Goal: Task Accomplishment & Management: Manage account settings

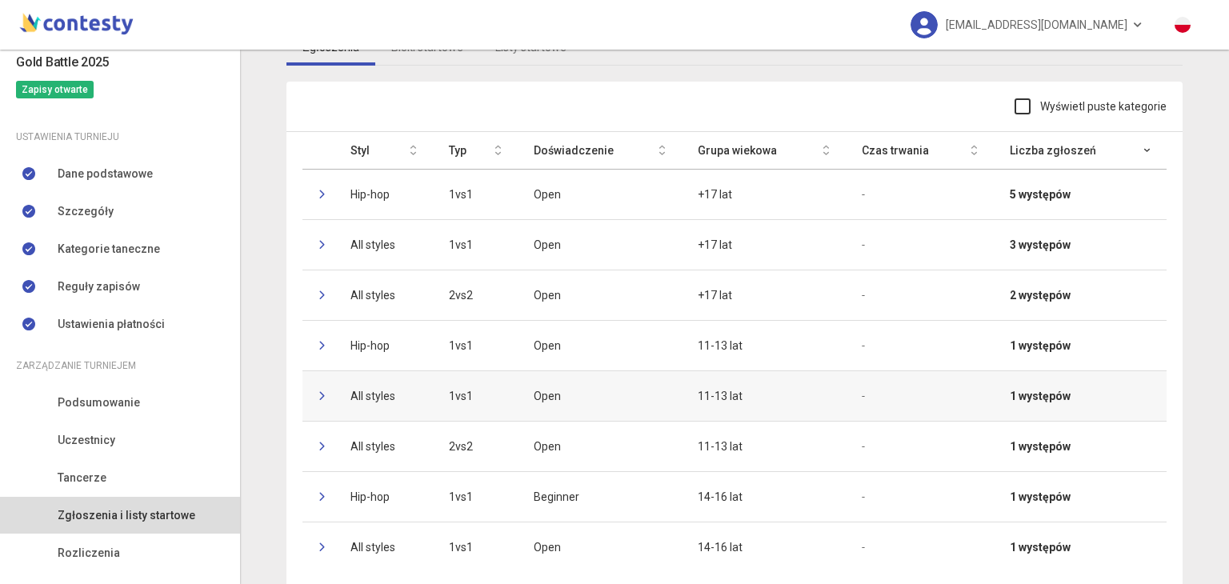
scroll to position [126, 0]
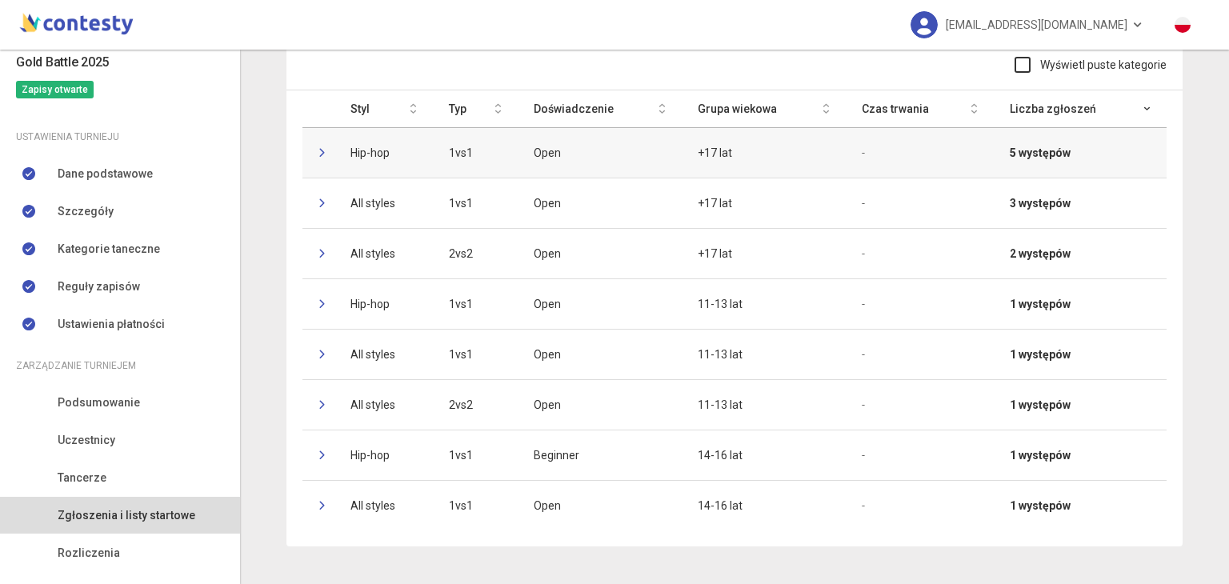
click at [311, 149] on td at bounding box center [318, 152] width 32 height 50
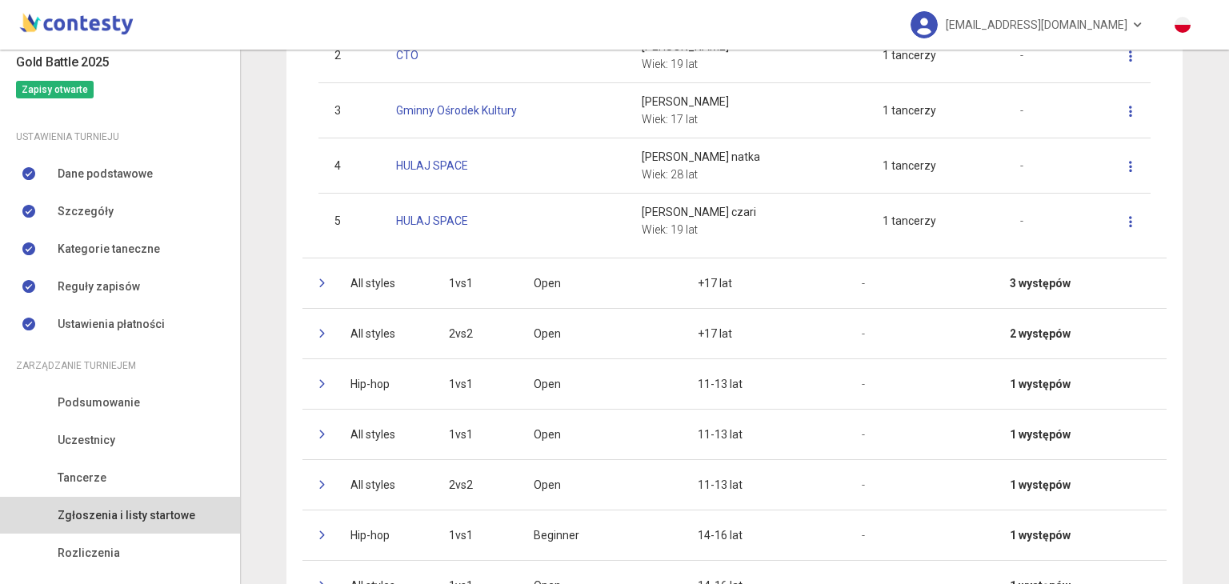
scroll to position [394, 0]
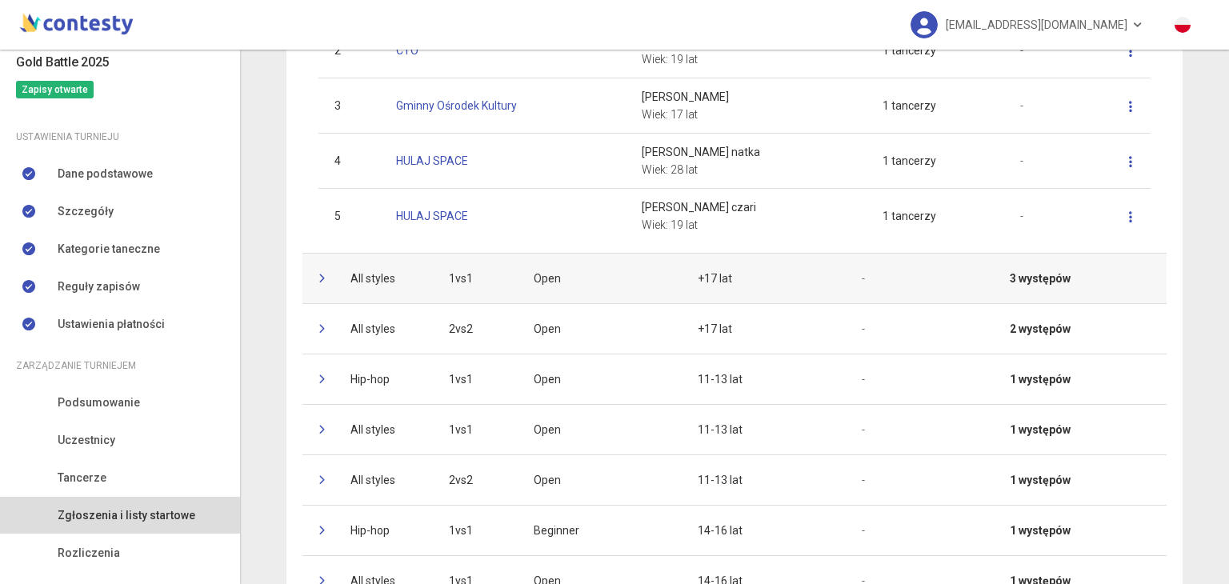
click at [318, 275] on icon at bounding box center [323, 279] width 10 height 10
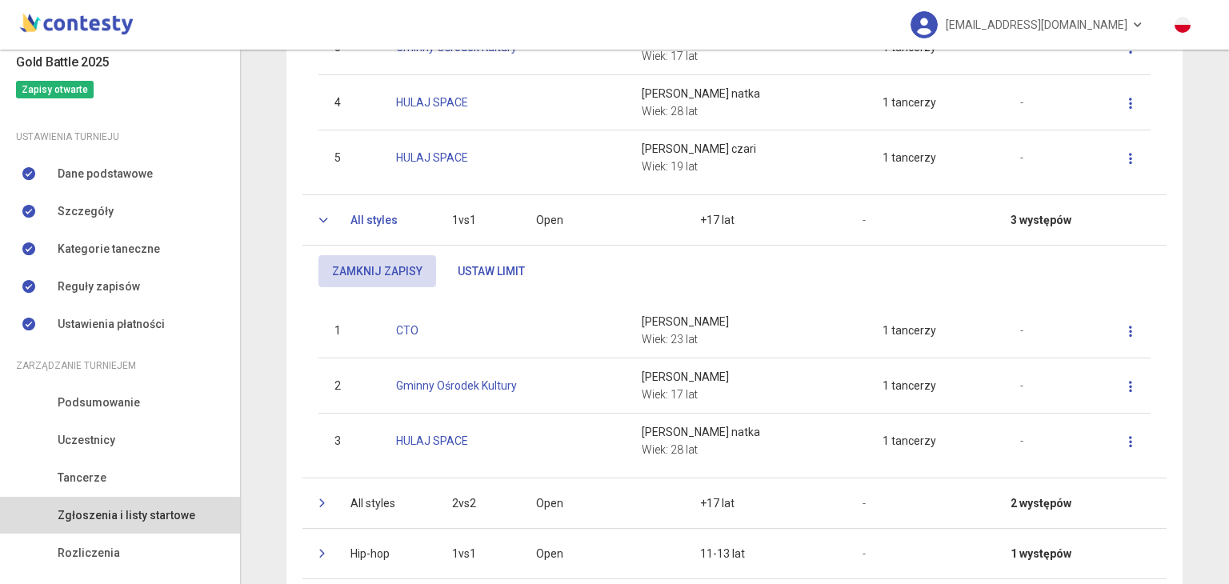
scroll to position [454, 0]
click at [321, 219] on icon at bounding box center [323, 219] width 10 height 10
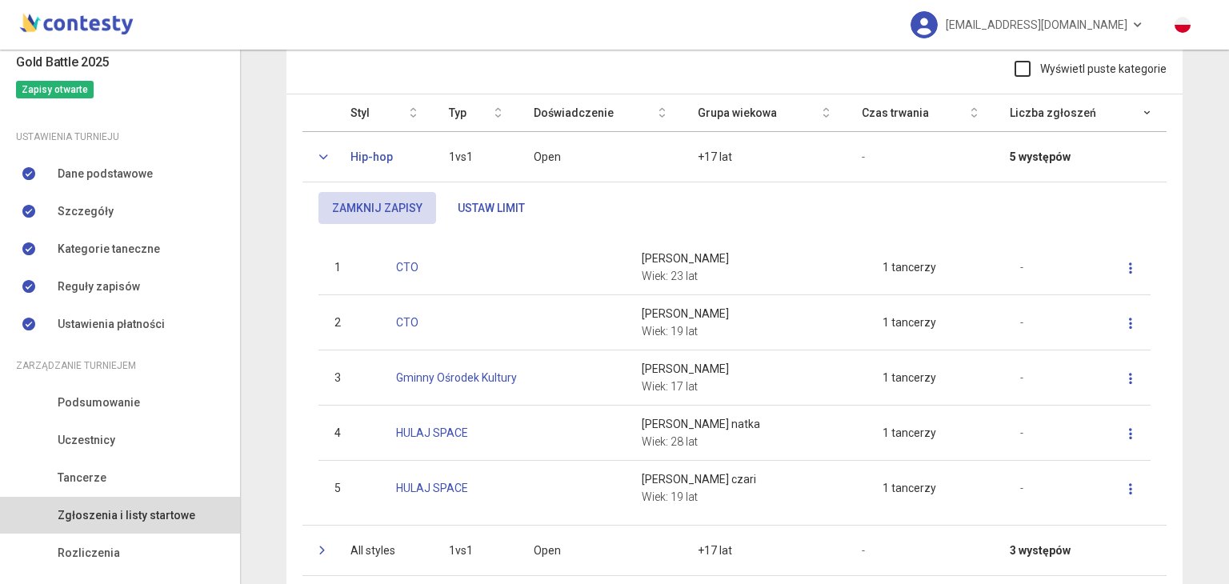
scroll to position [122, 0]
click at [318, 153] on icon at bounding box center [323, 158] width 10 height 10
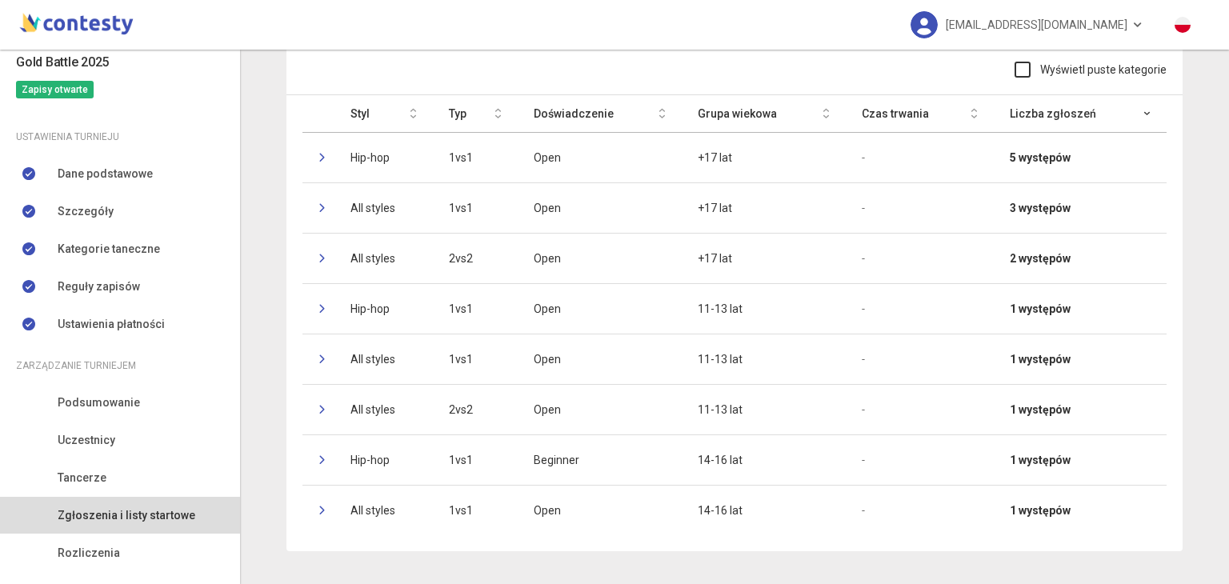
scroll to position [126, 0]
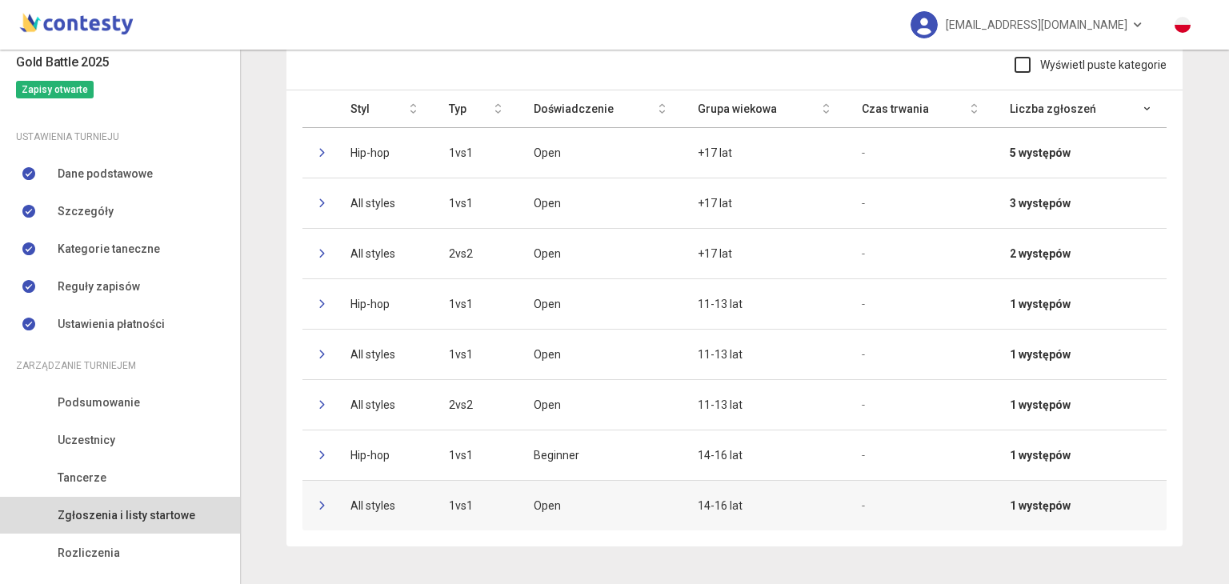
click at [318, 506] on icon at bounding box center [323, 506] width 10 height 10
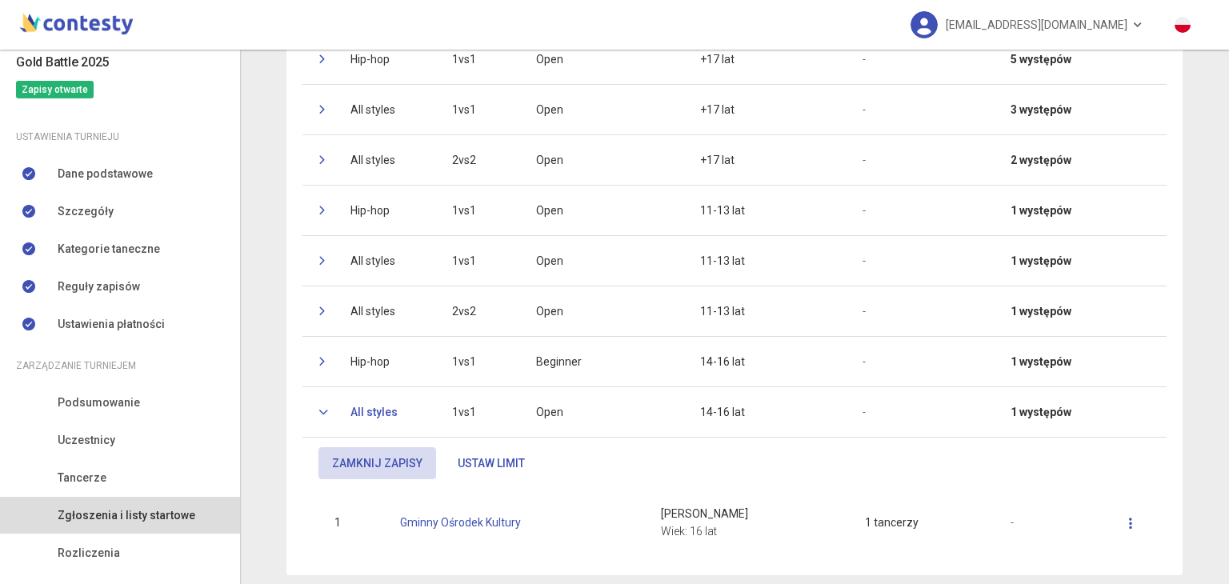
scroll to position [249, 0]
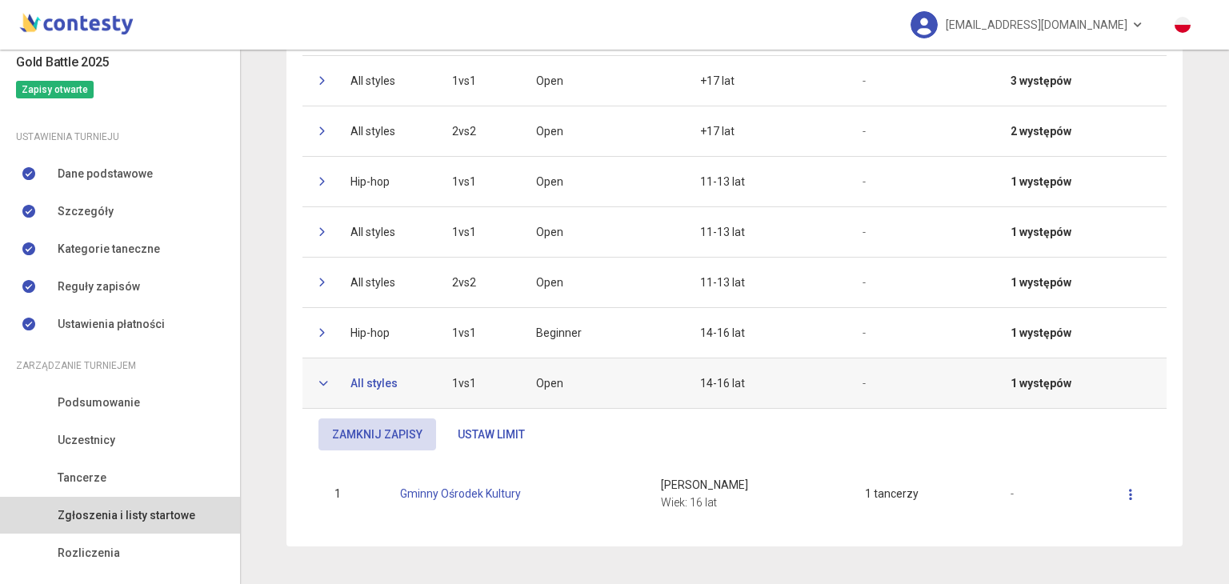
click at [309, 386] on td at bounding box center [318, 383] width 32 height 50
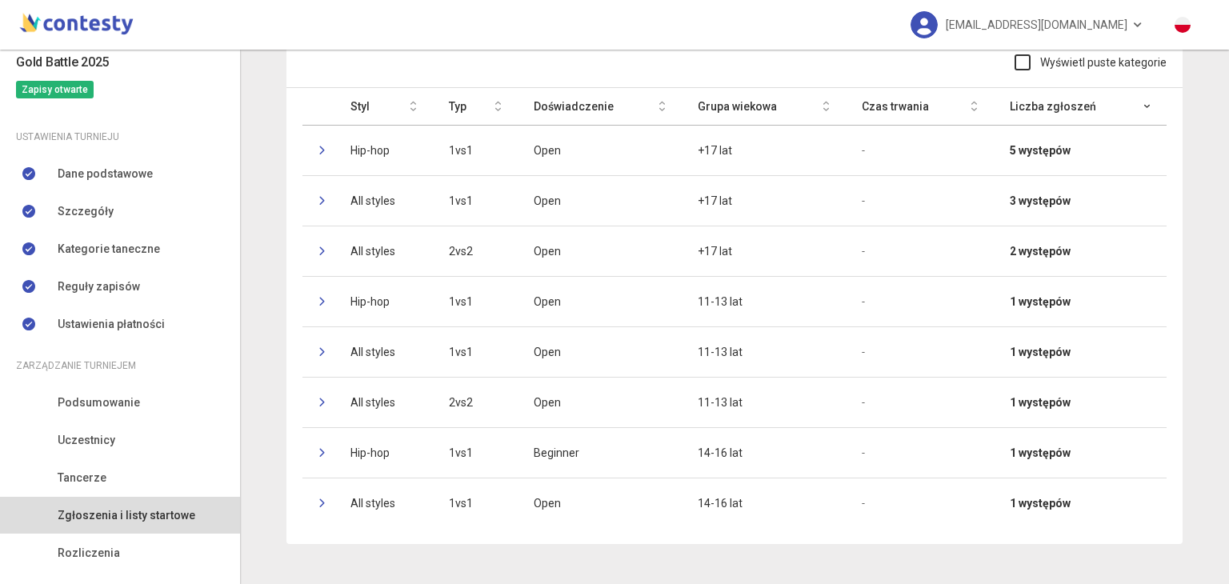
scroll to position [126, 0]
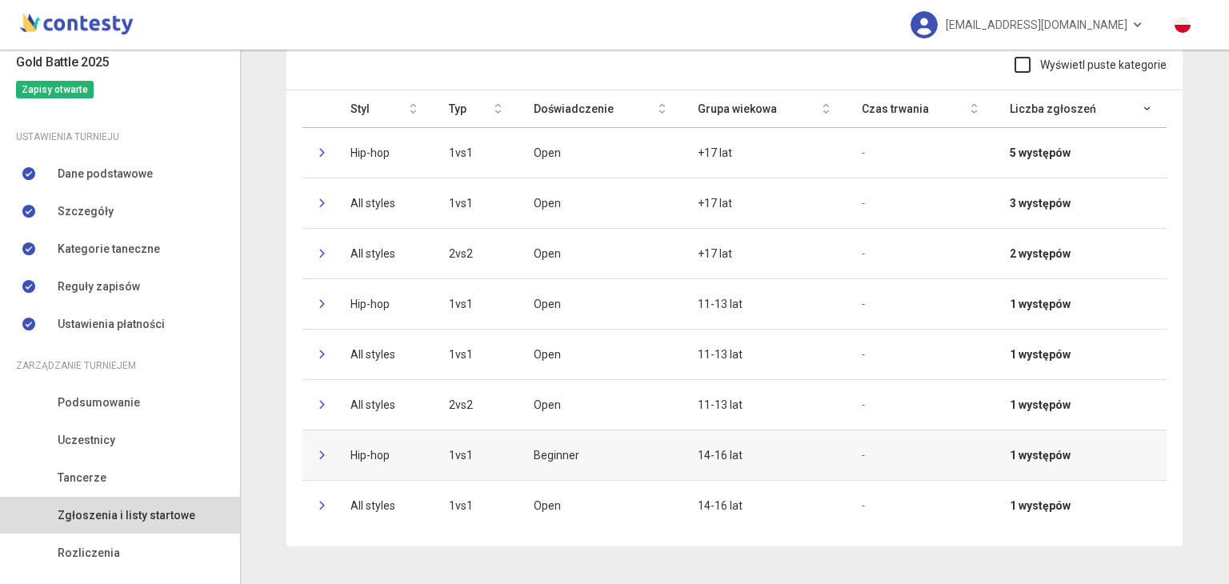
click at [310, 452] on td at bounding box center [318, 455] width 32 height 50
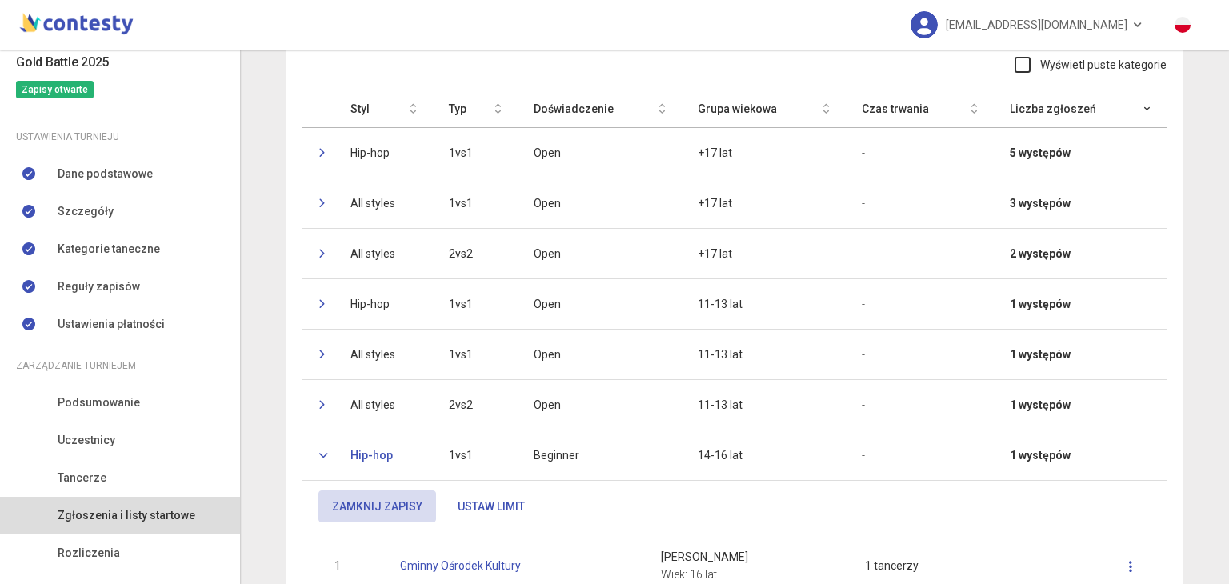
scroll to position [249, 0]
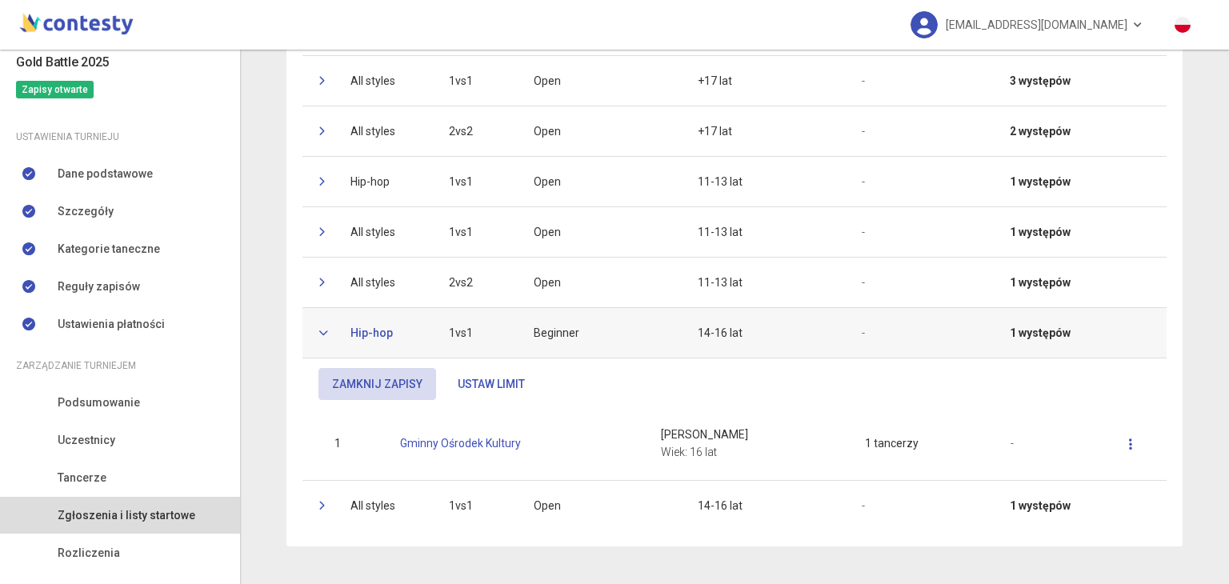
click at [318, 338] on td at bounding box center [318, 332] width 32 height 50
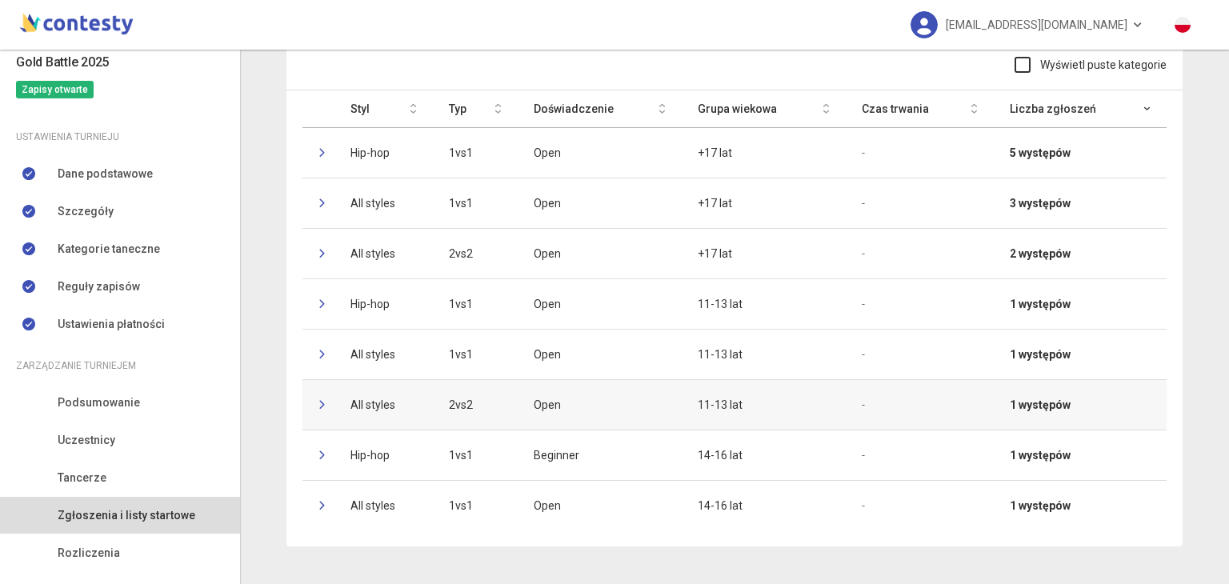
click at [312, 398] on td at bounding box center [318, 404] width 32 height 50
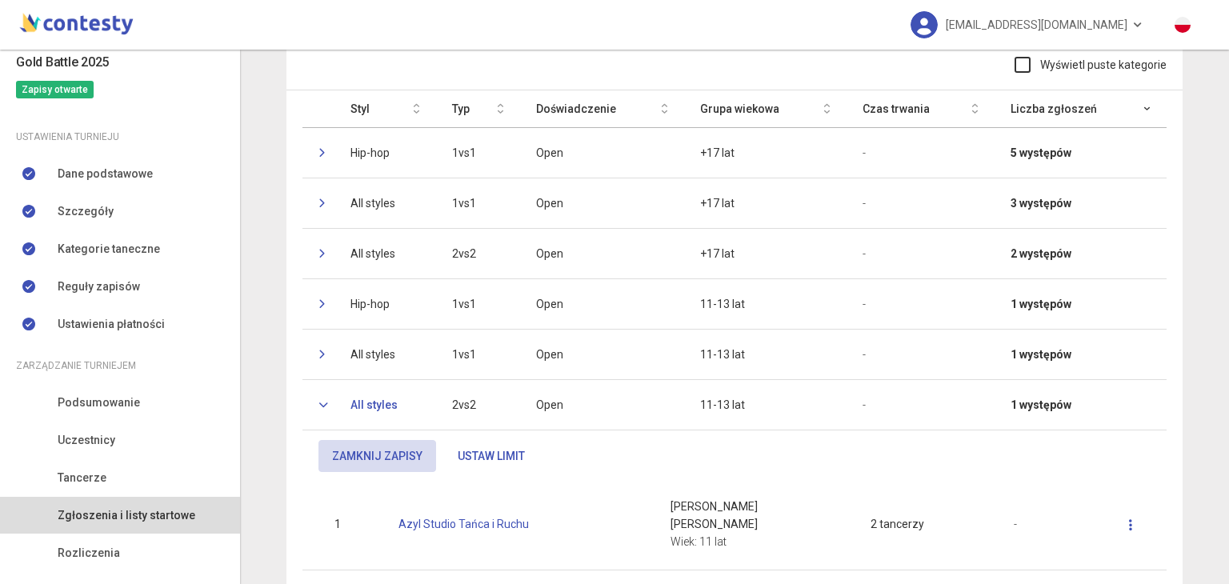
scroll to position [249, 0]
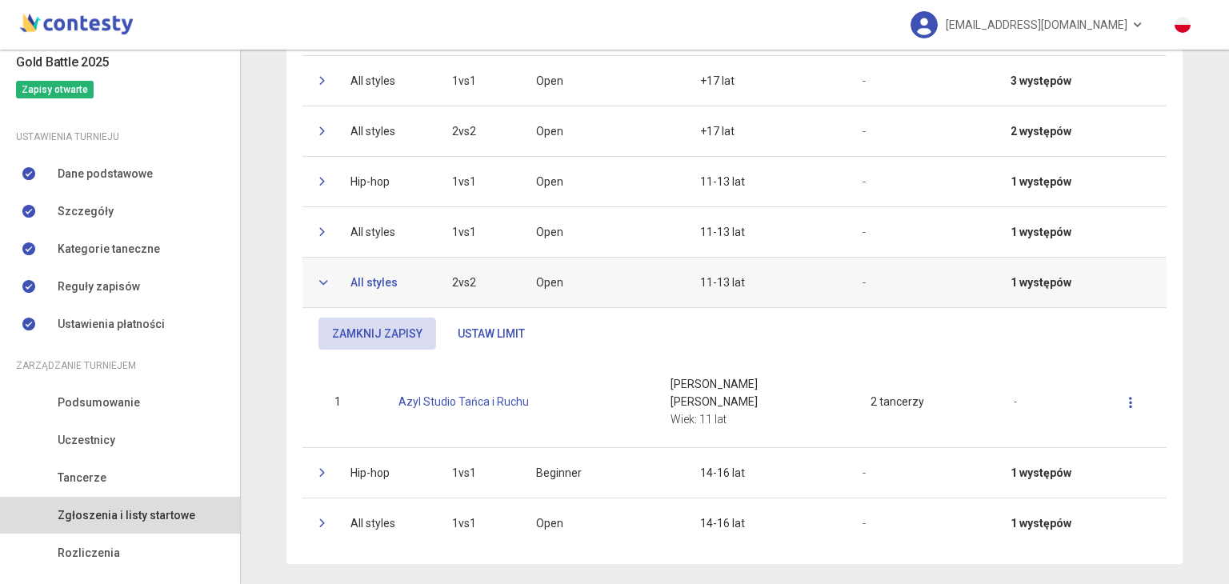
click at [318, 284] on icon at bounding box center [323, 283] width 10 height 10
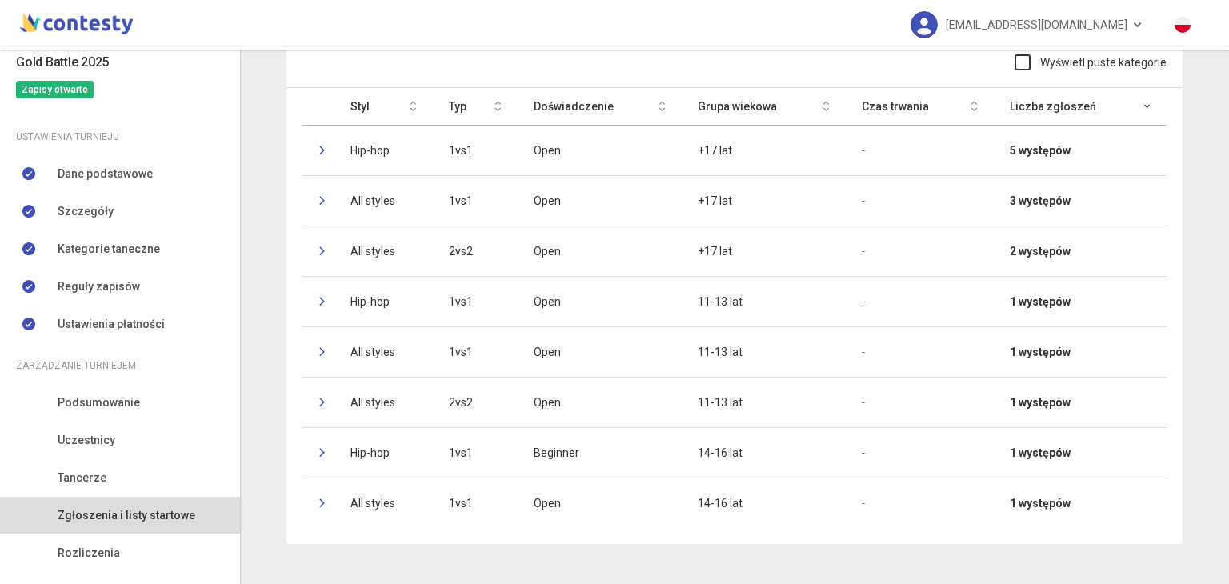
scroll to position [126, 0]
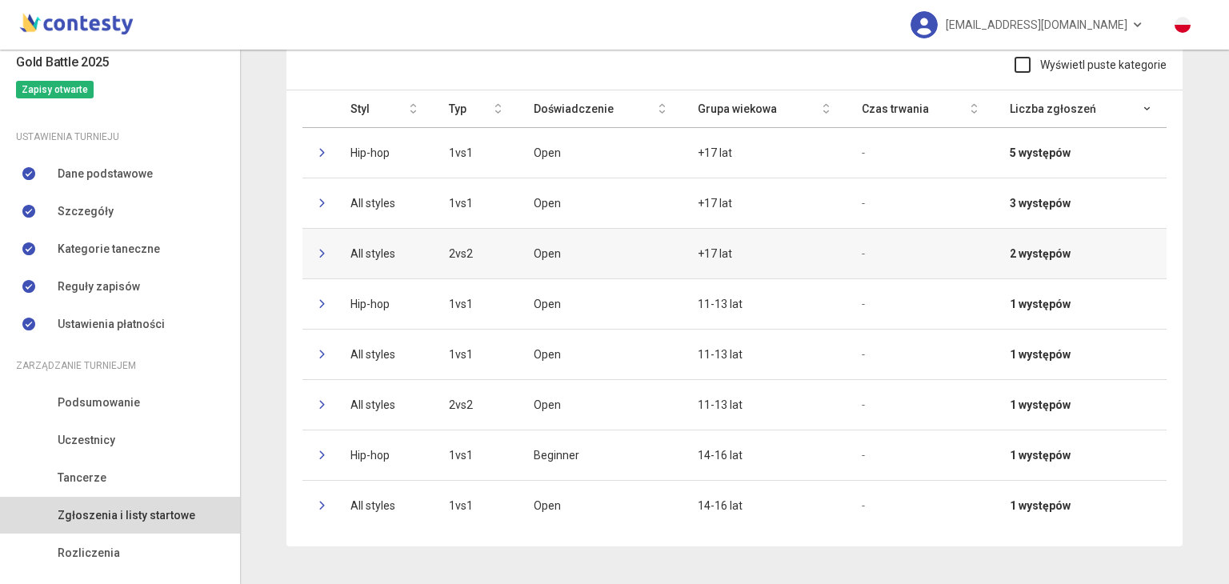
click at [318, 250] on icon at bounding box center [323, 254] width 10 height 10
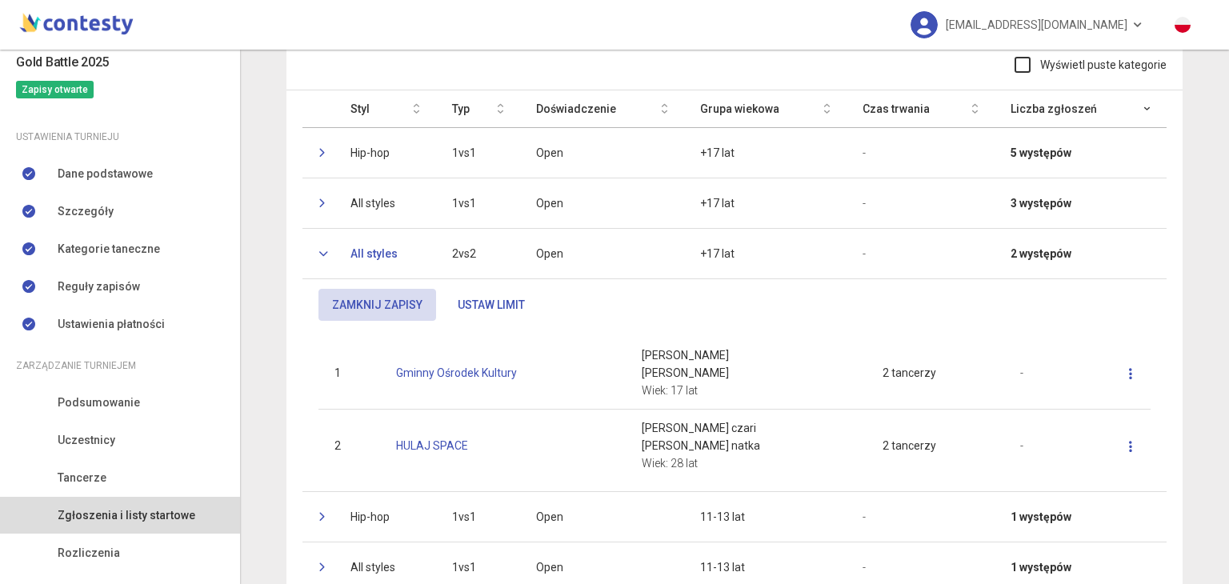
scroll to position [249, 0]
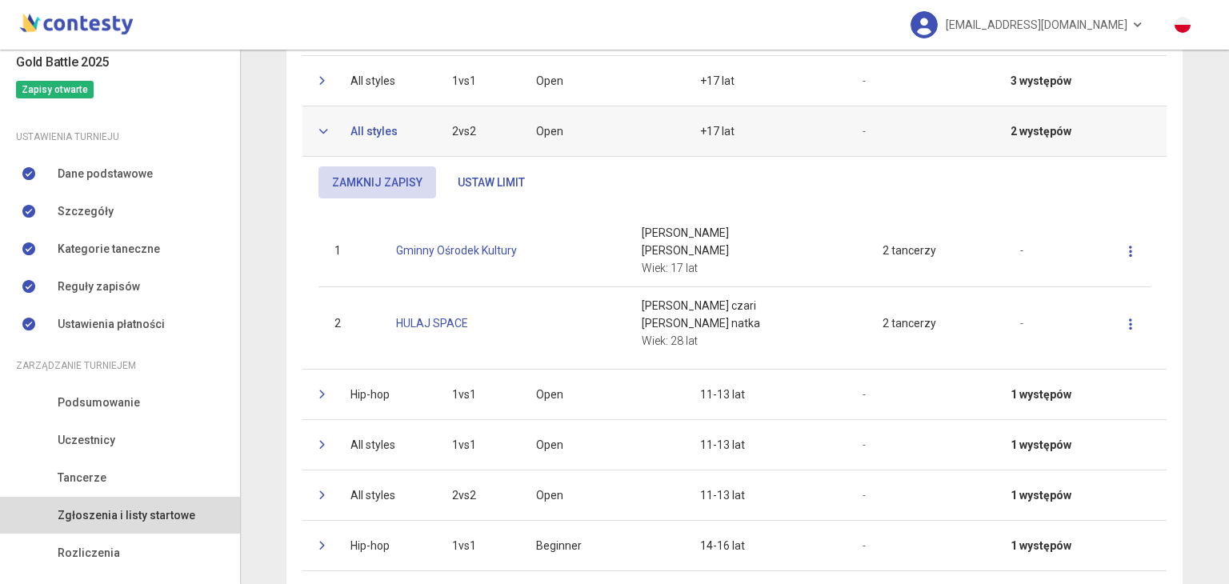
click at [310, 119] on td at bounding box center [318, 131] width 32 height 50
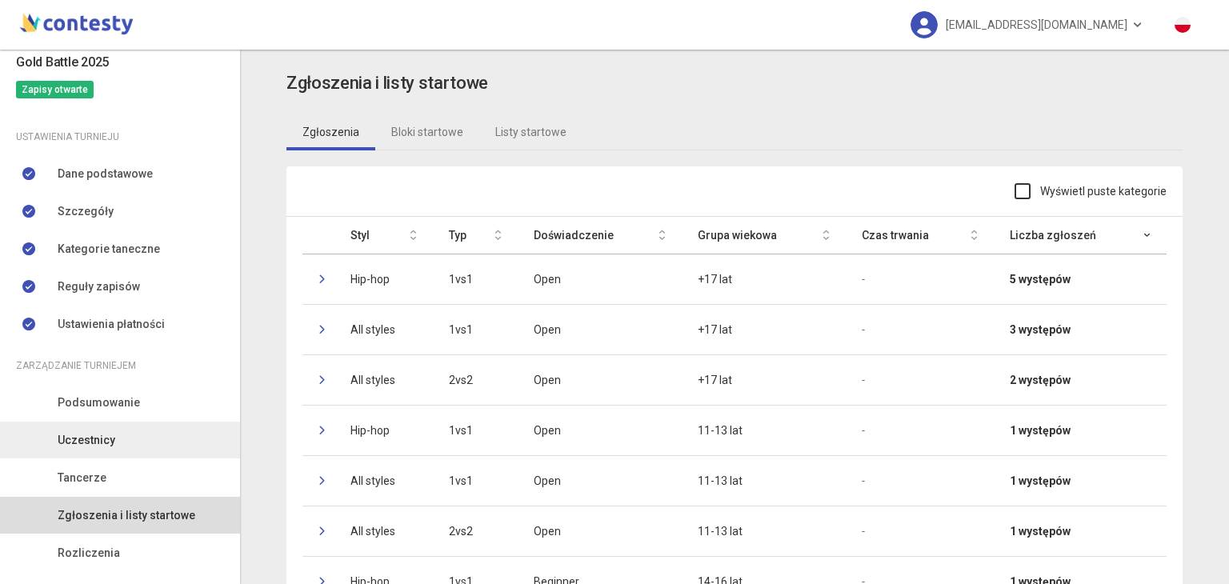
scroll to position [136, 0]
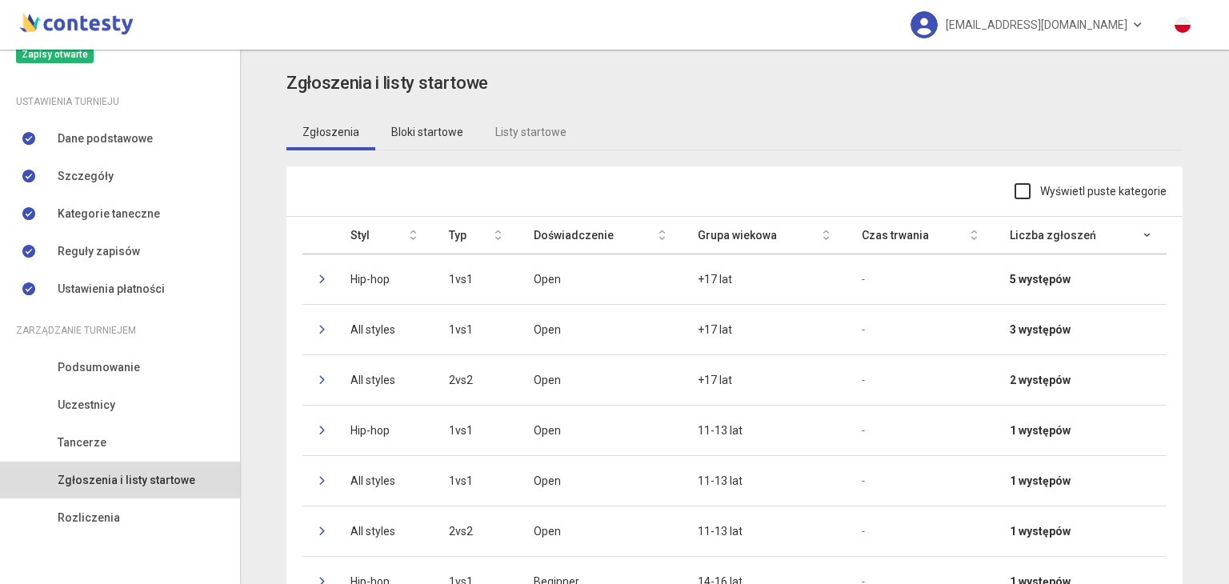
click at [420, 136] on link "Bloki startowe" at bounding box center [427, 132] width 104 height 37
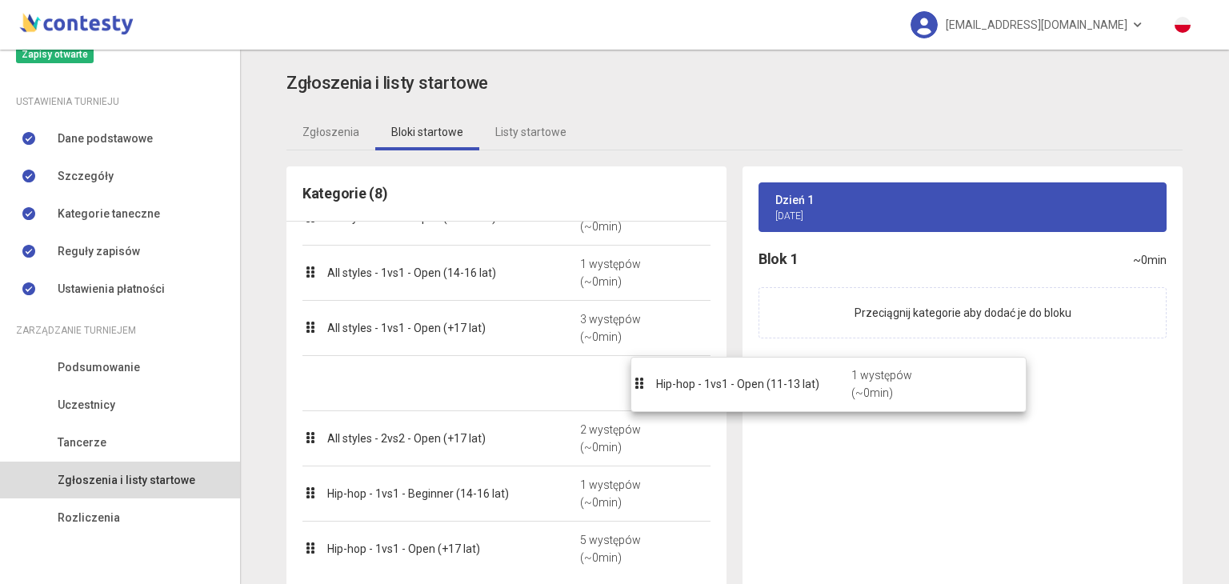
scroll to position [32, 0]
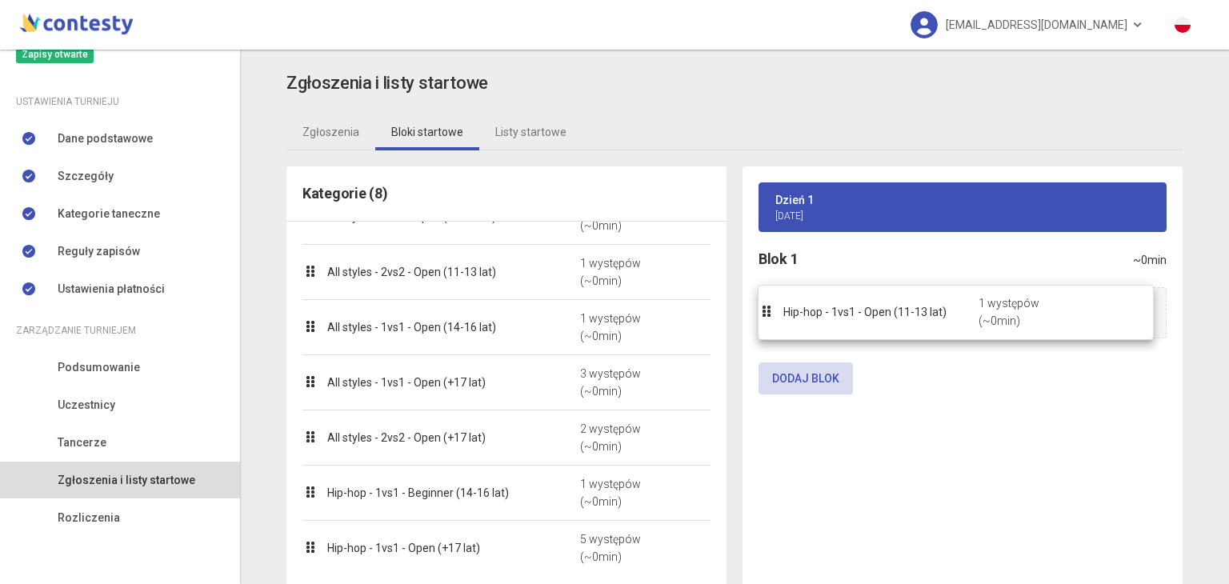
drag, startPoint x: 406, startPoint y: 440, endPoint x: 867, endPoint y: 316, distance: 478.0
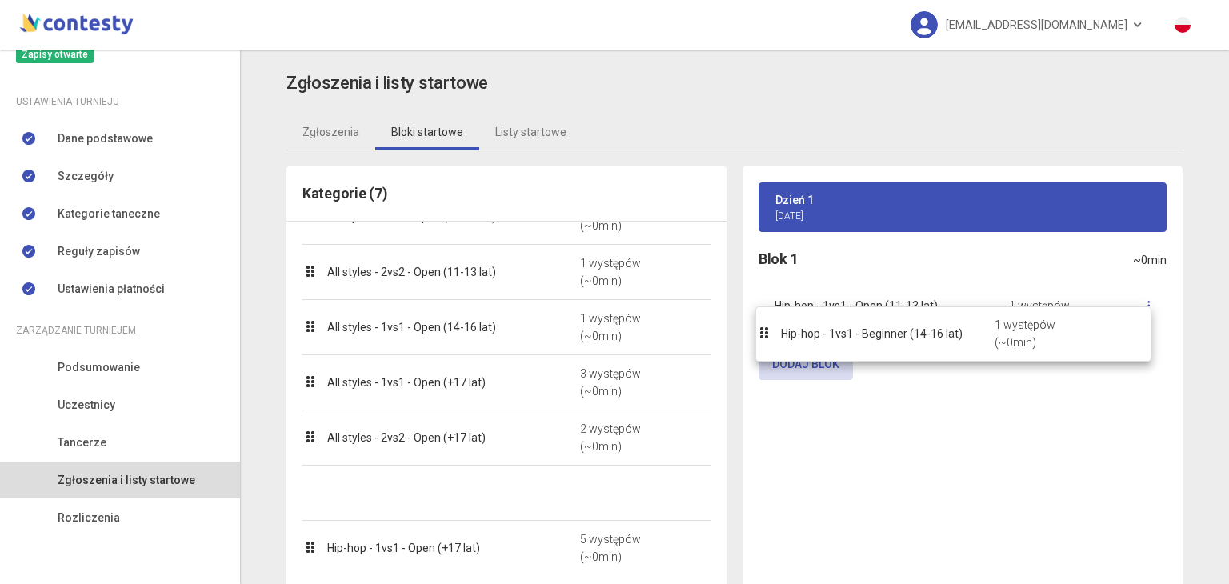
drag, startPoint x: 457, startPoint y: 491, endPoint x: 917, endPoint y: 332, distance: 486.8
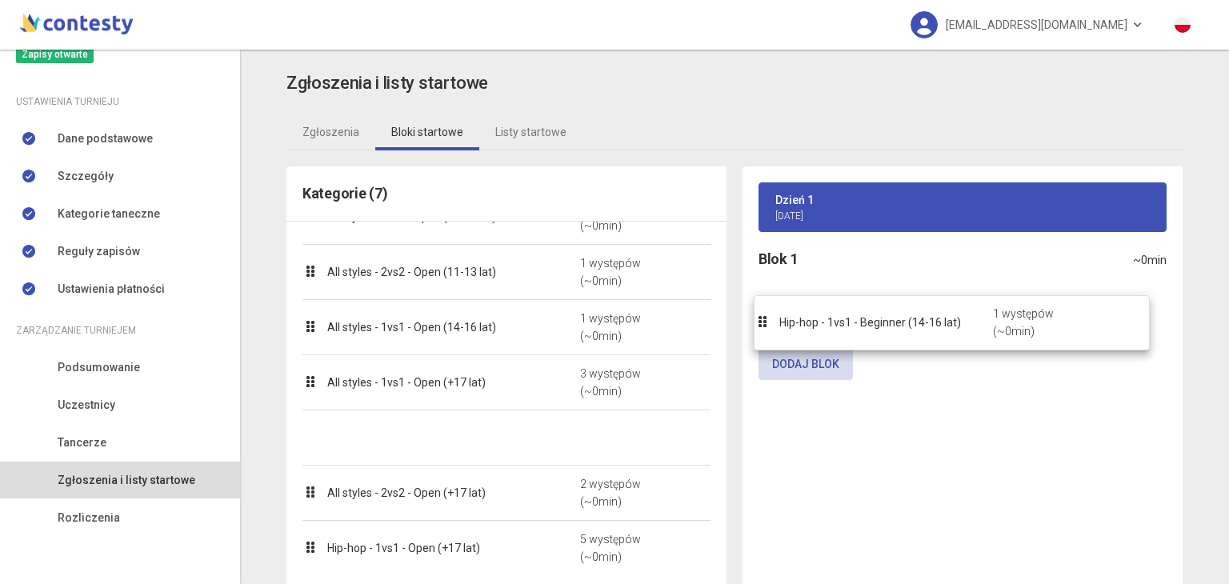
scroll to position [0, 0]
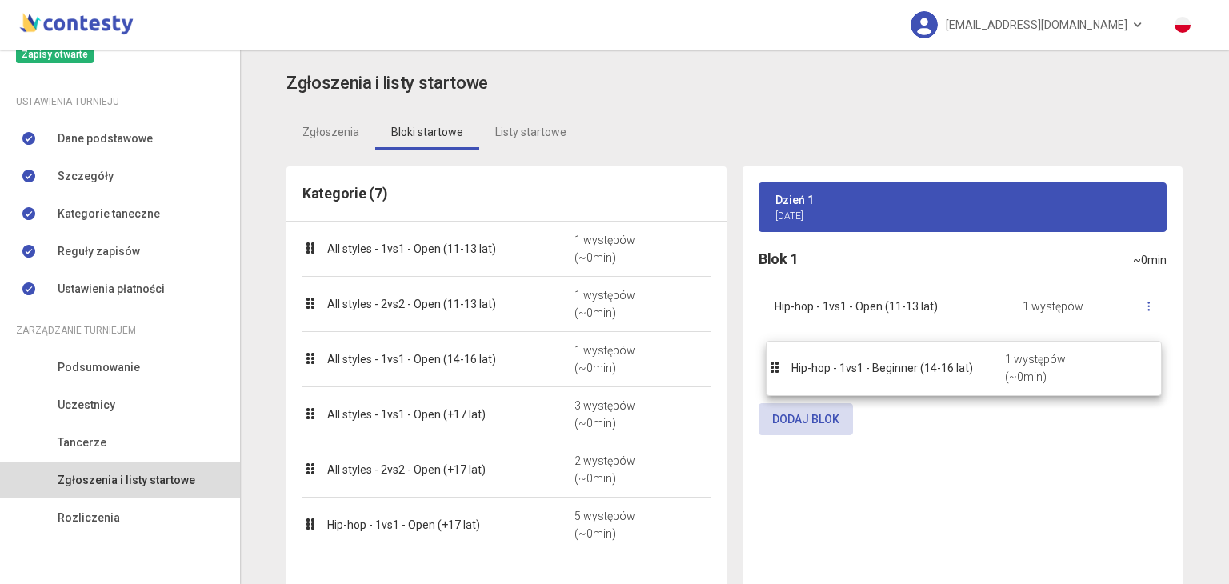
drag, startPoint x: 403, startPoint y: 498, endPoint x: 872, endPoint y: 375, distance: 484.8
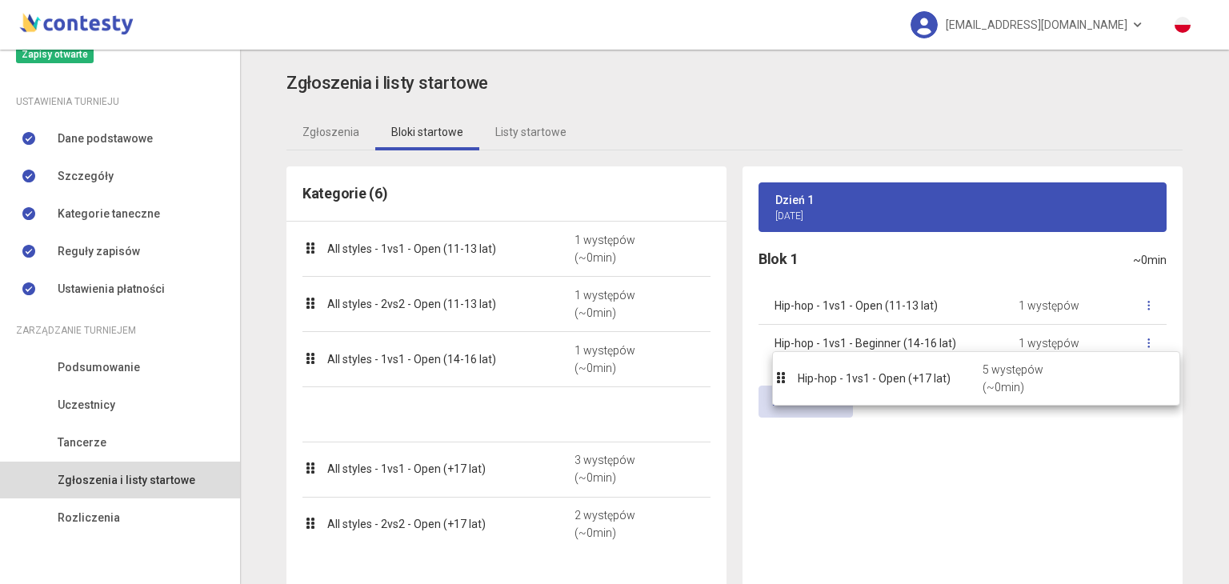
drag, startPoint x: 445, startPoint y: 525, endPoint x: 919, endPoint y: 379, distance: 496.3
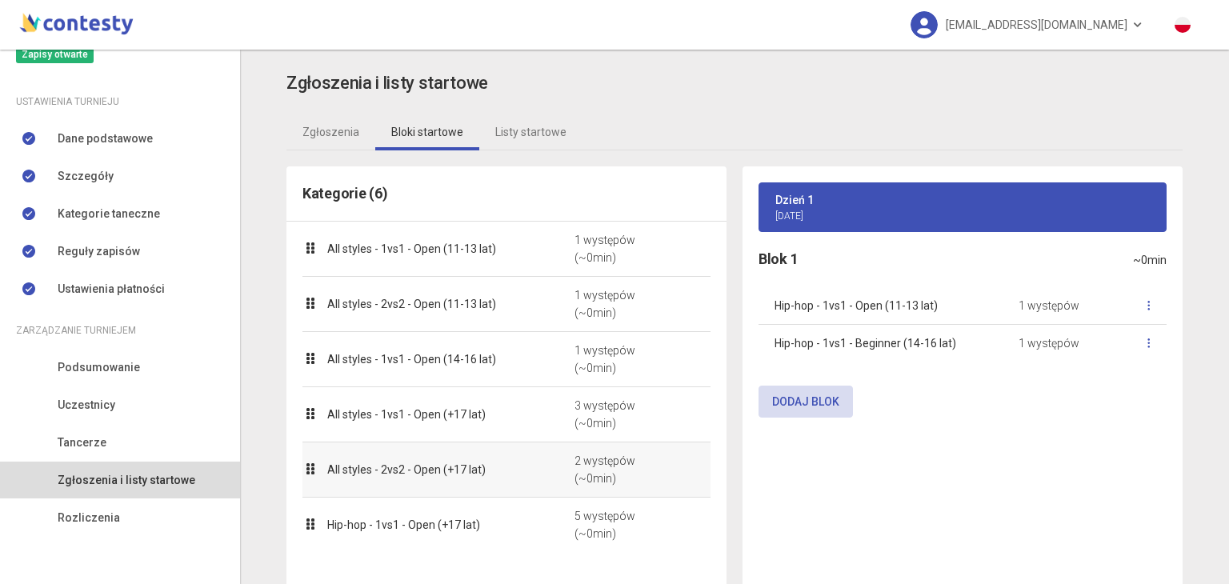
scroll to position [22, 0]
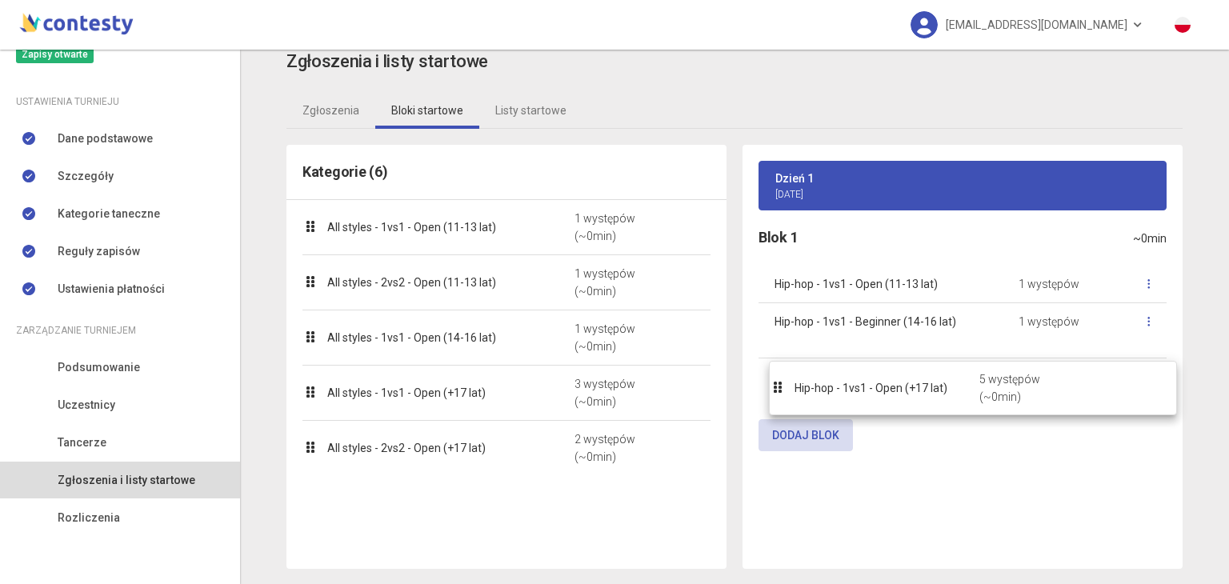
drag, startPoint x: 442, startPoint y: 515, endPoint x: 913, endPoint y: 401, distance: 484.9
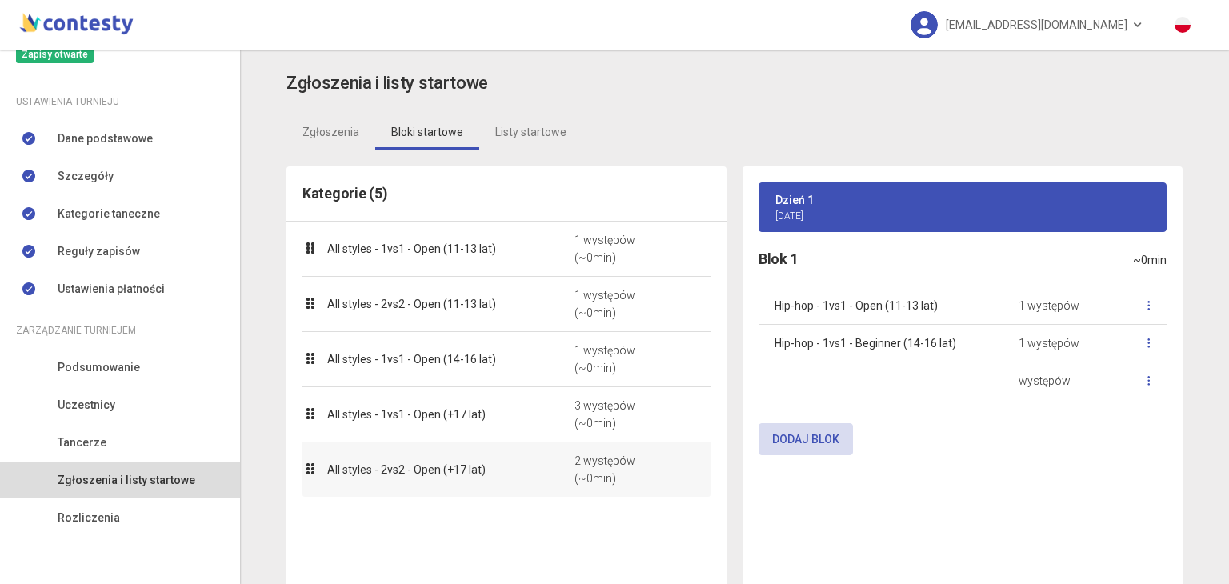
scroll to position [0, 0]
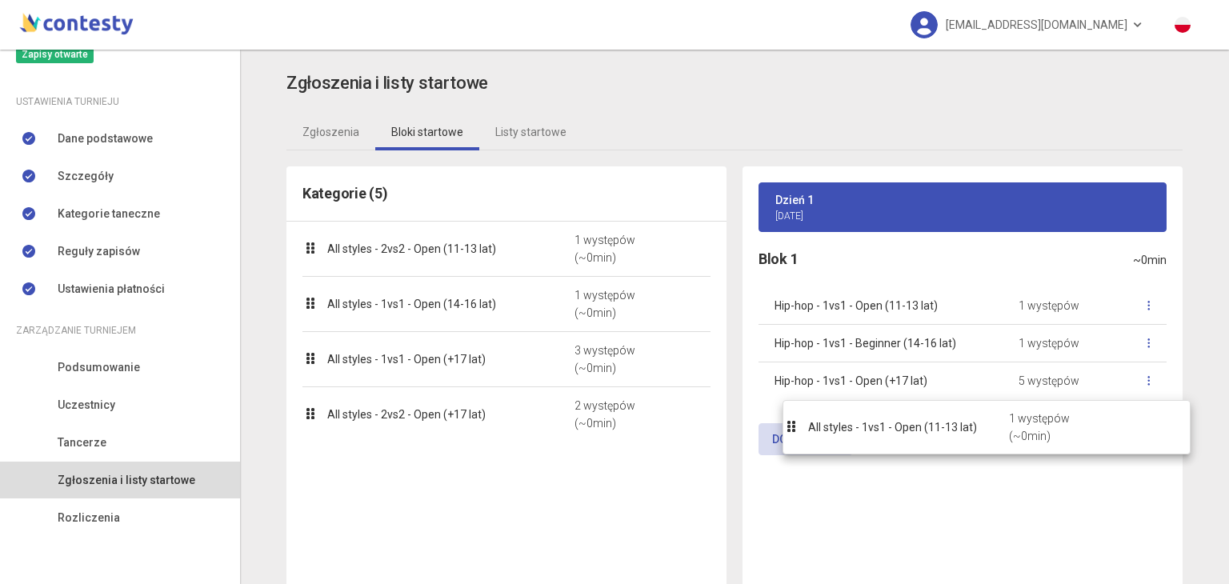
drag, startPoint x: 451, startPoint y: 247, endPoint x: 938, endPoint y: 426, distance: 518.4
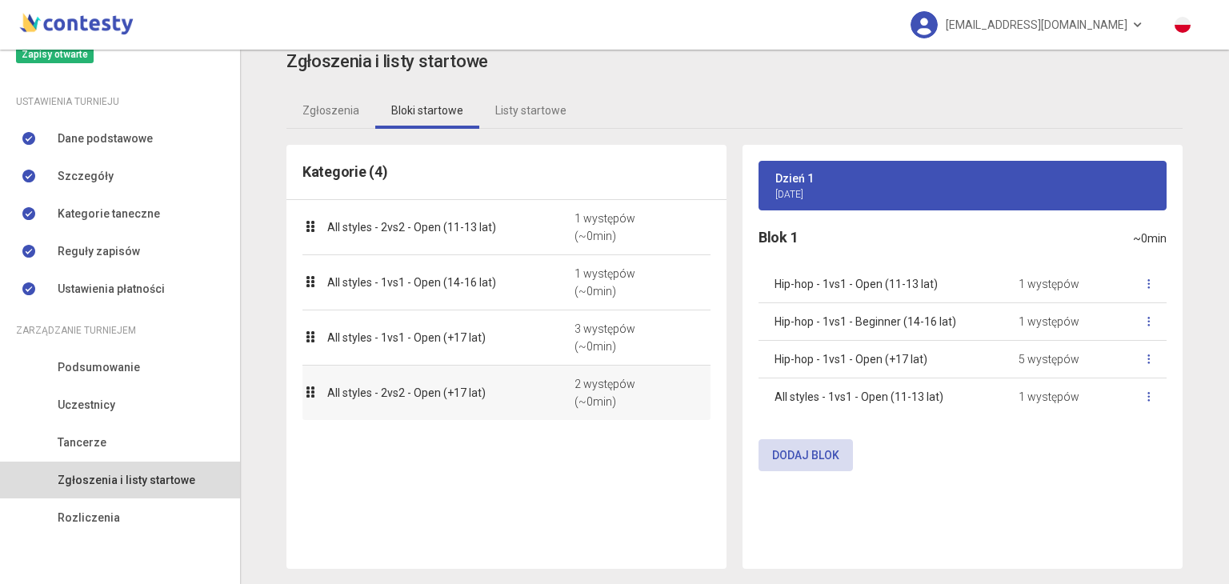
scroll to position [22, 0]
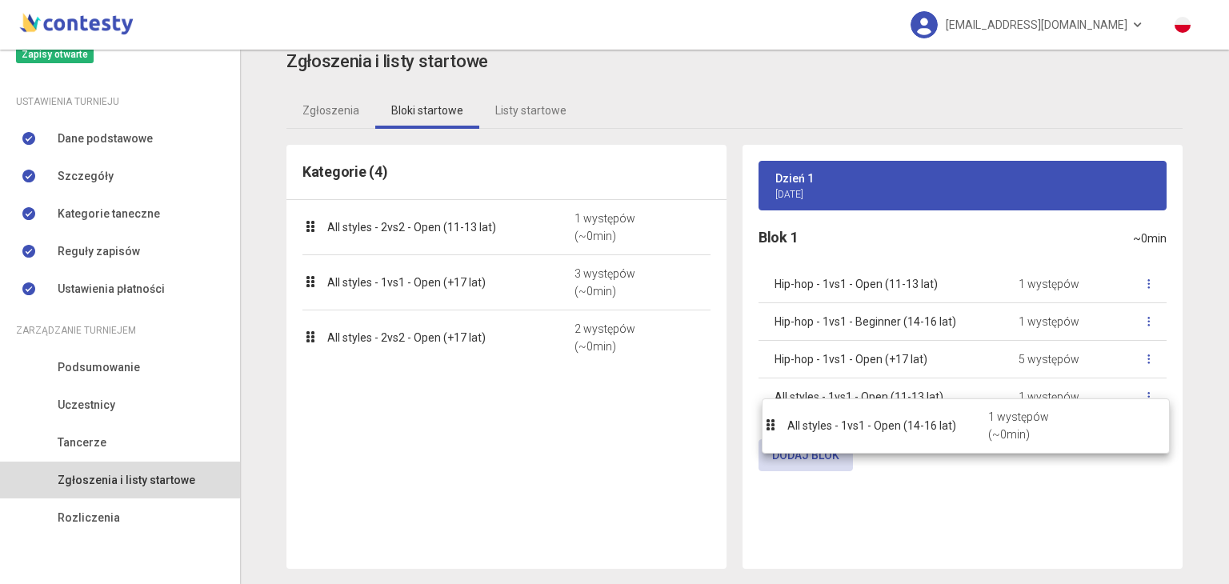
drag, startPoint x: 500, startPoint y: 279, endPoint x: 963, endPoint y: 422, distance: 484.9
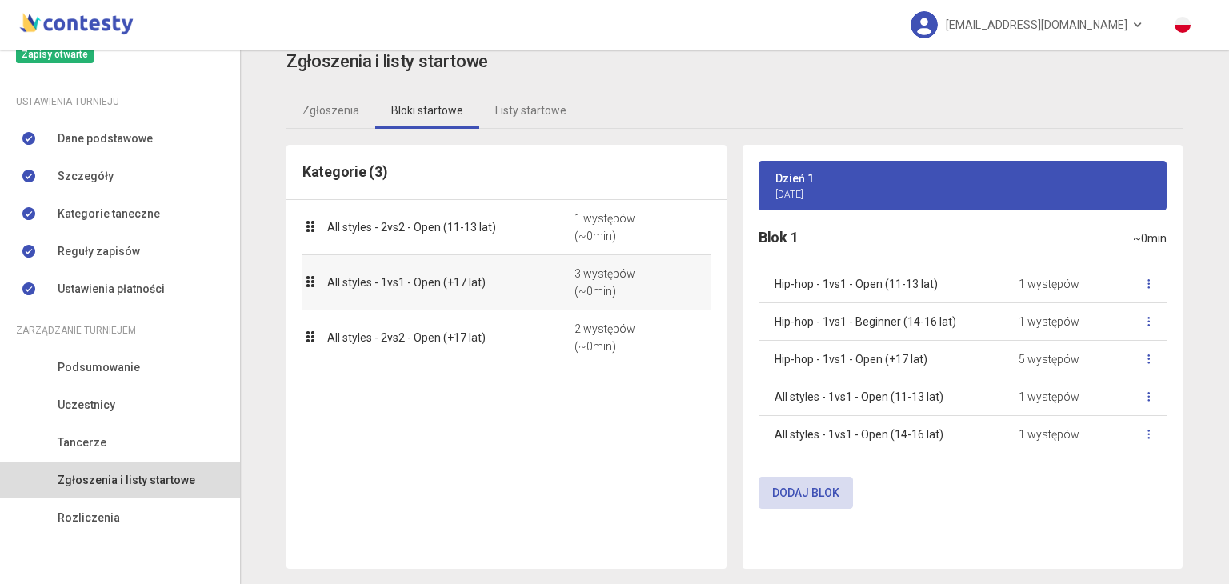
click at [526, 286] on div "All styles - 1vs1 - Open (+17 lat)" at bounding box center [422, 283] width 240 height 18
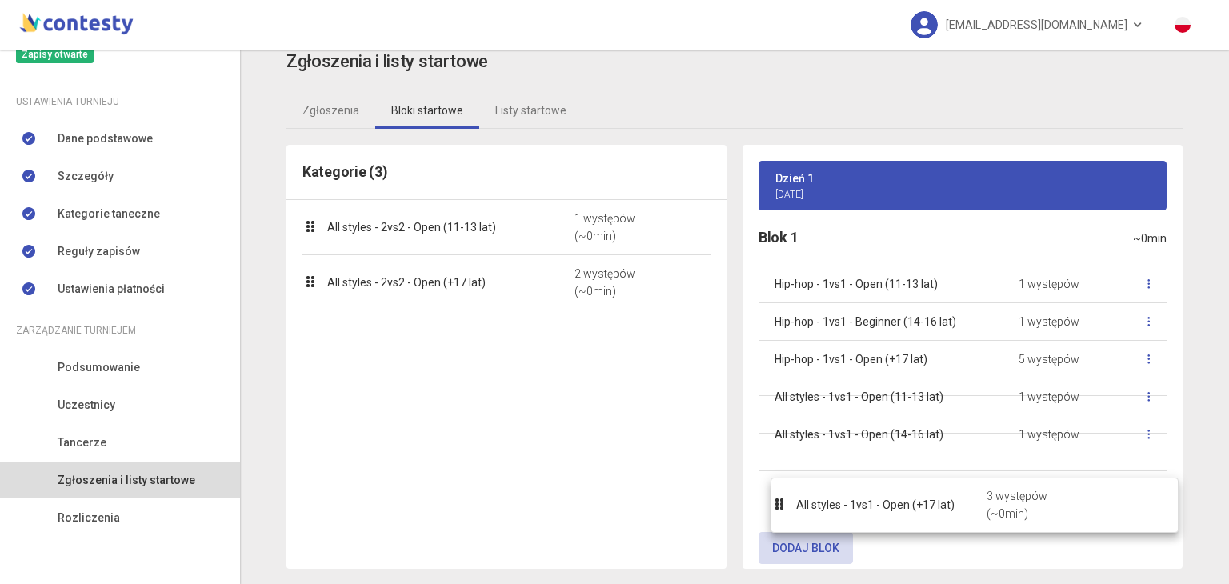
drag, startPoint x: 483, startPoint y: 279, endPoint x: 954, endPoint y: 494, distance: 517.7
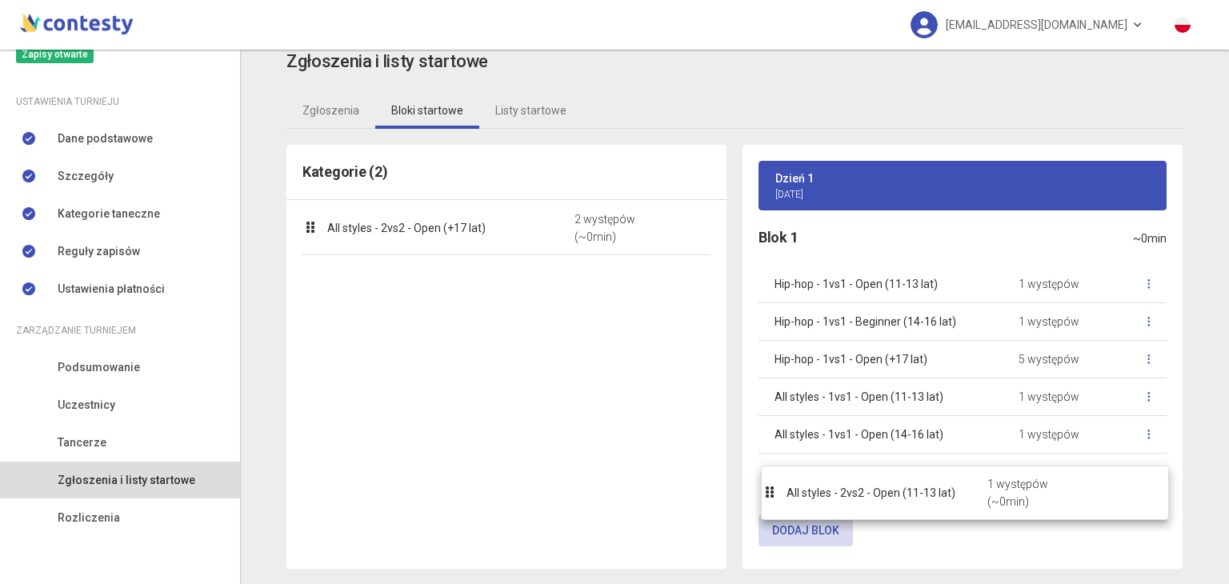
drag, startPoint x: 496, startPoint y: 230, endPoint x: 971, endPoint y: 500, distance: 546.8
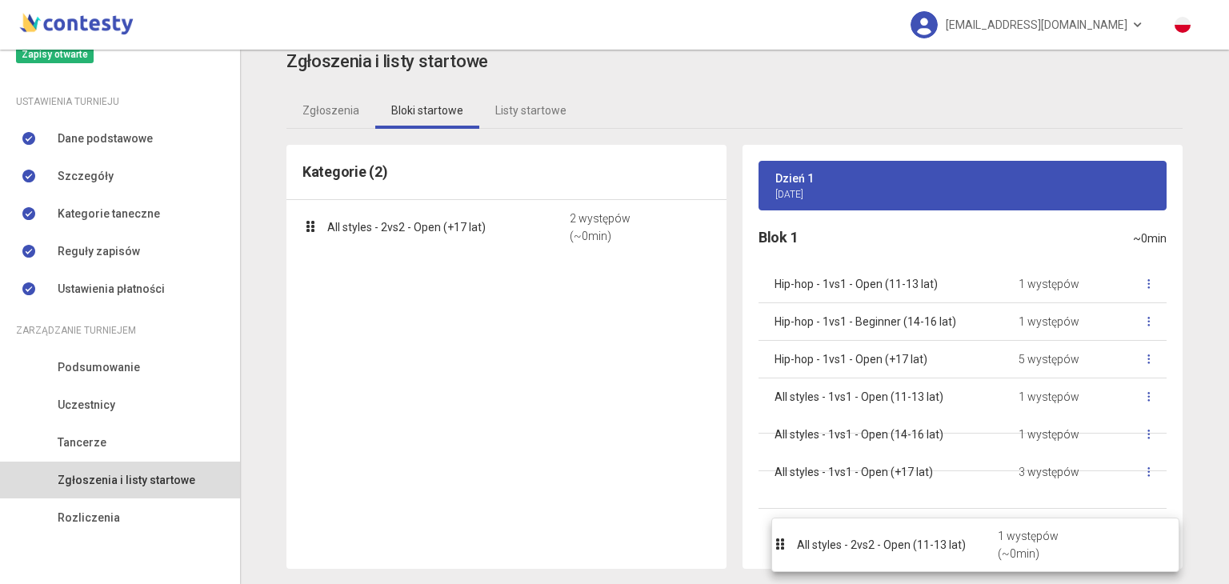
drag, startPoint x: 445, startPoint y: 228, endPoint x: 918, endPoint y: 546, distance: 570.3
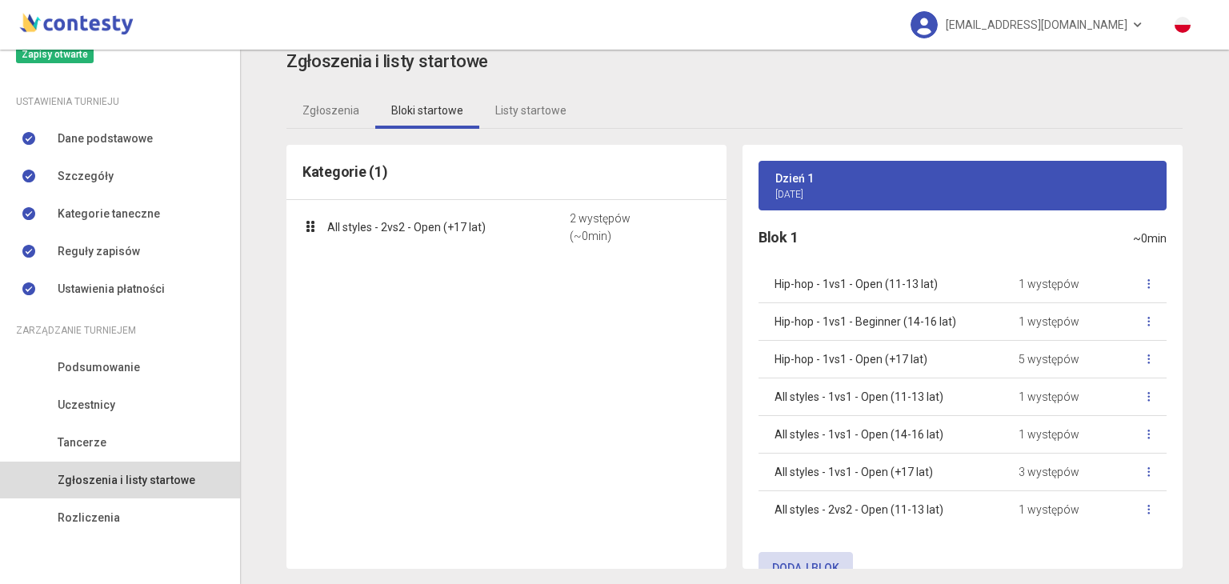
scroll to position [30, 0]
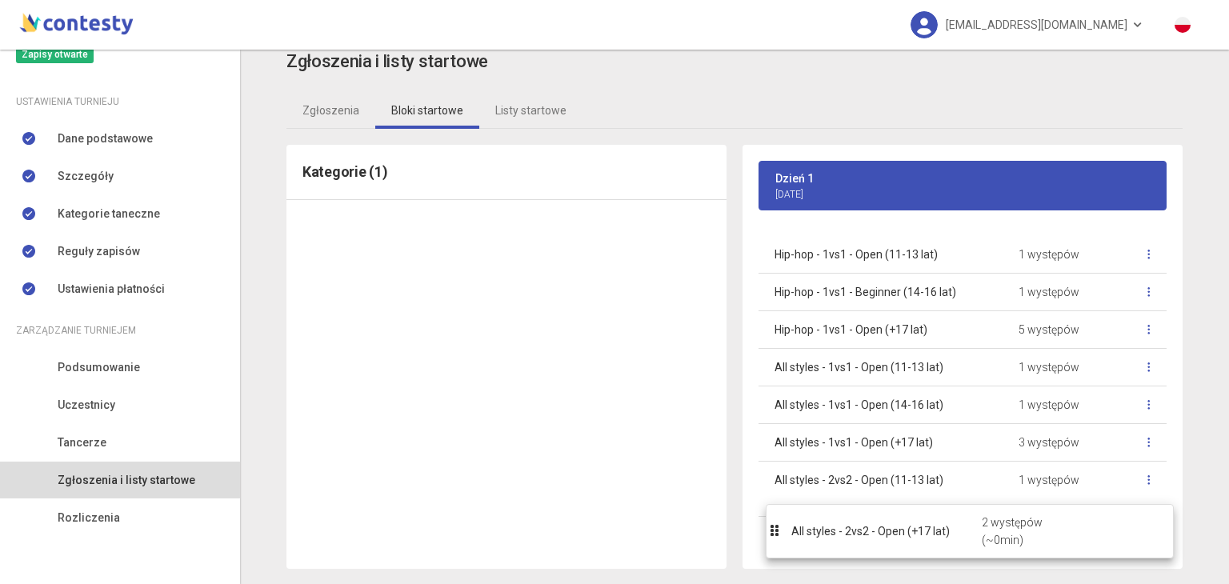
drag, startPoint x: 454, startPoint y: 241, endPoint x: 924, endPoint y: 546, distance: 559.9
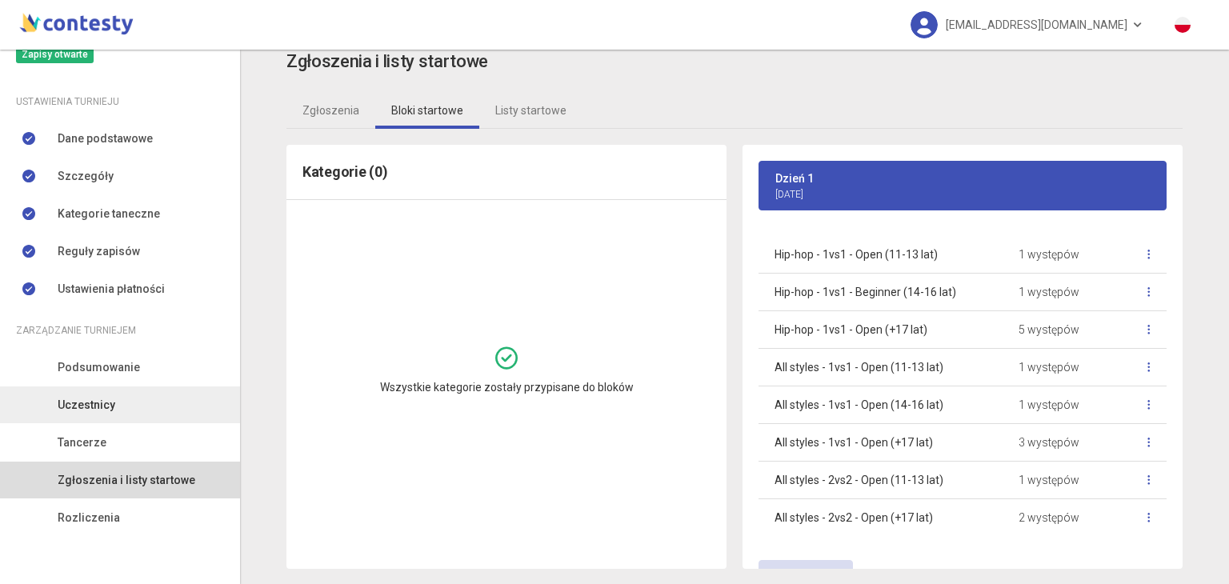
scroll to position [133, 0]
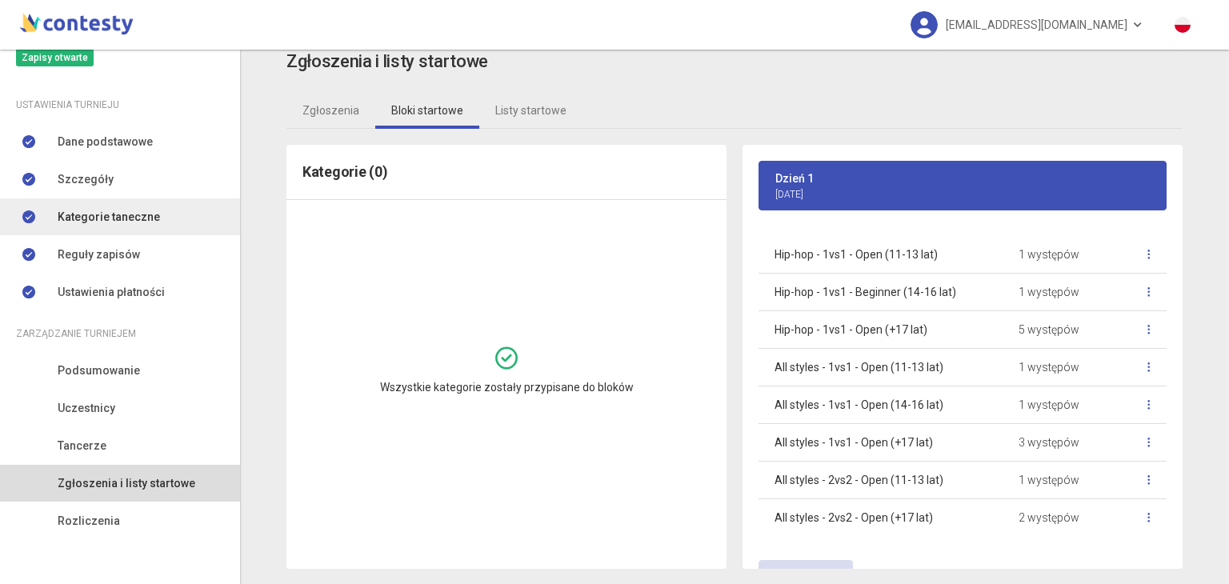
click at [140, 211] on span "Kategorie taneczne" at bounding box center [109, 217] width 102 height 18
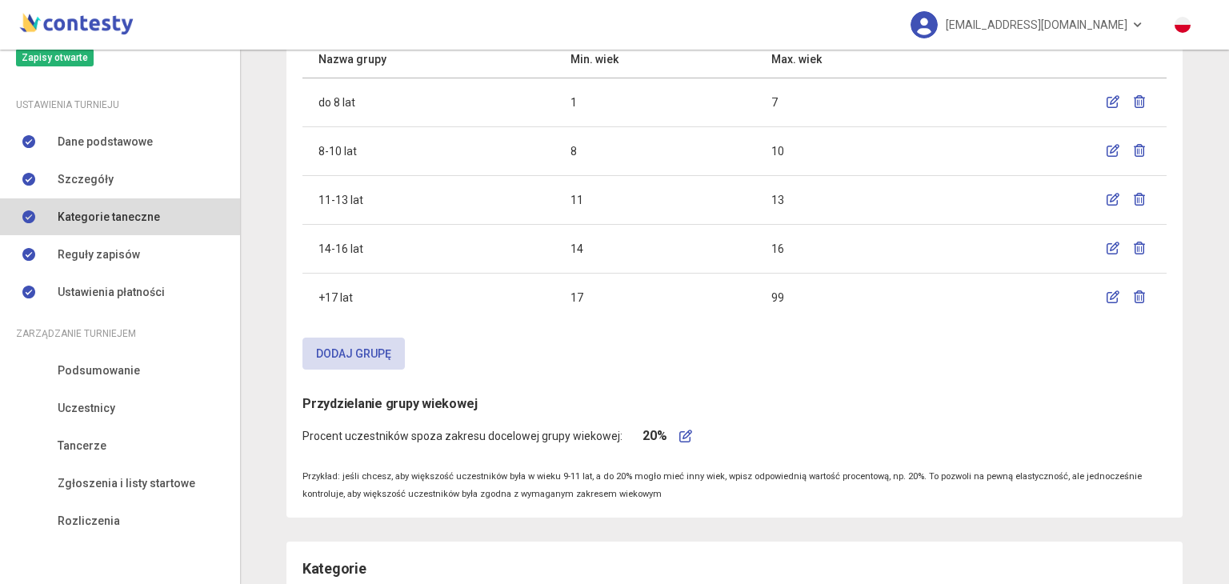
scroll to position [138, 0]
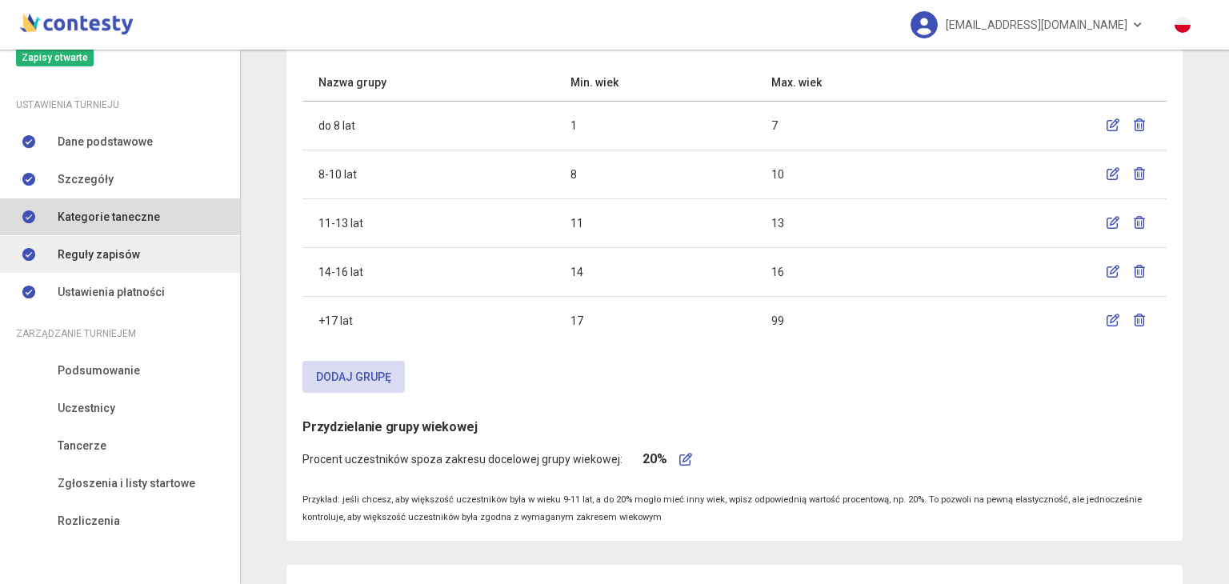
click at [151, 258] on link "Reguły zapisów" at bounding box center [120, 254] width 240 height 37
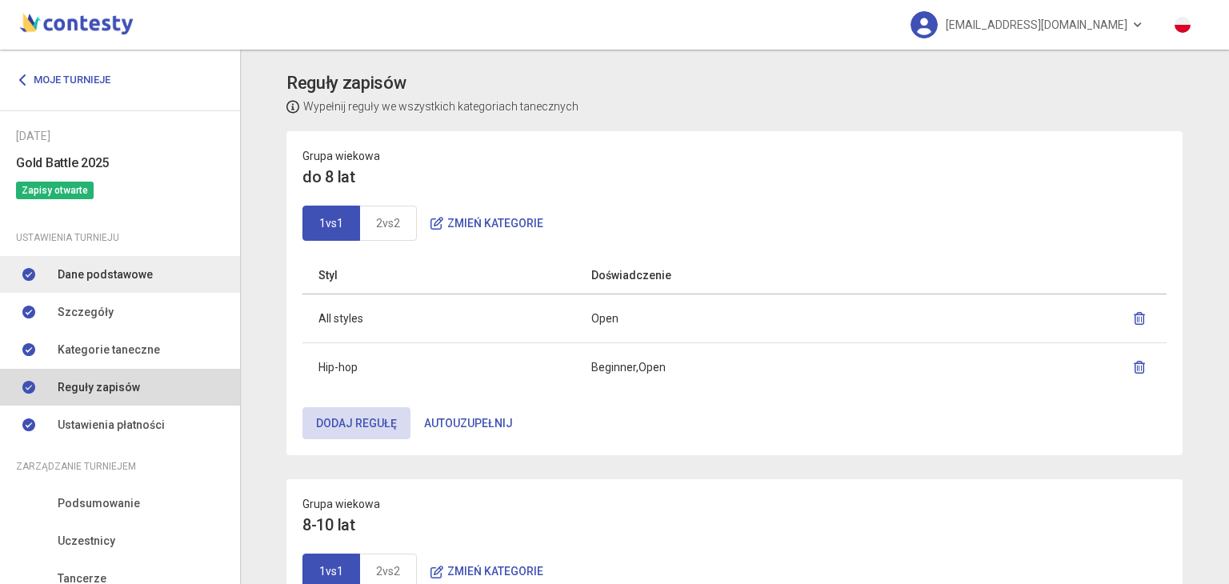
click at [88, 258] on link "Dane podstawowe" at bounding box center [120, 274] width 240 height 37
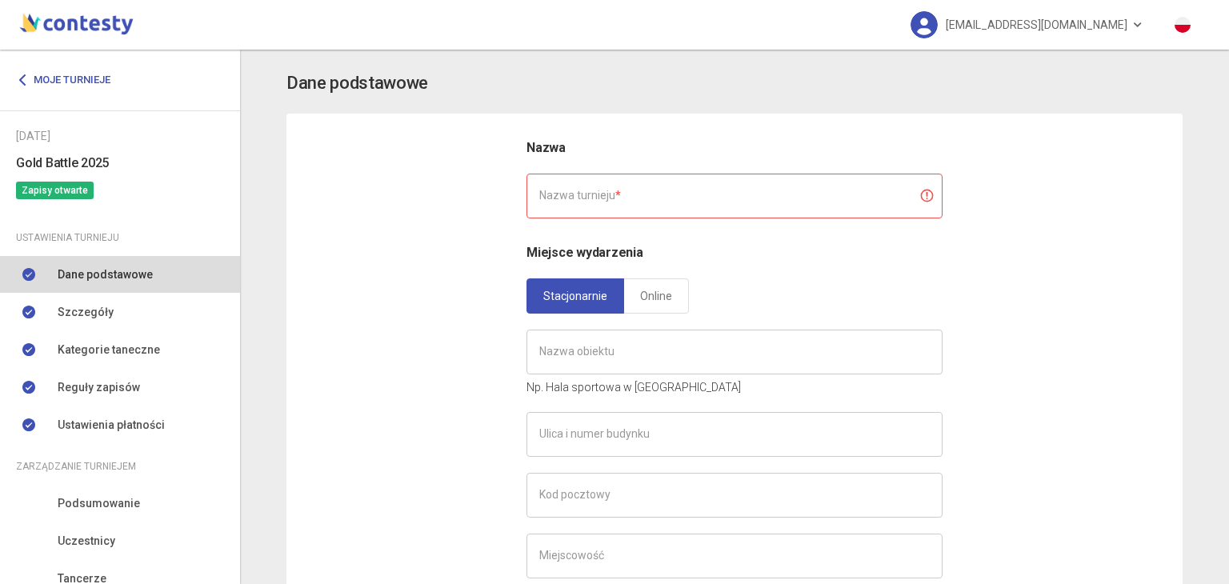
type input "**********"
type input "******"
type input "*******"
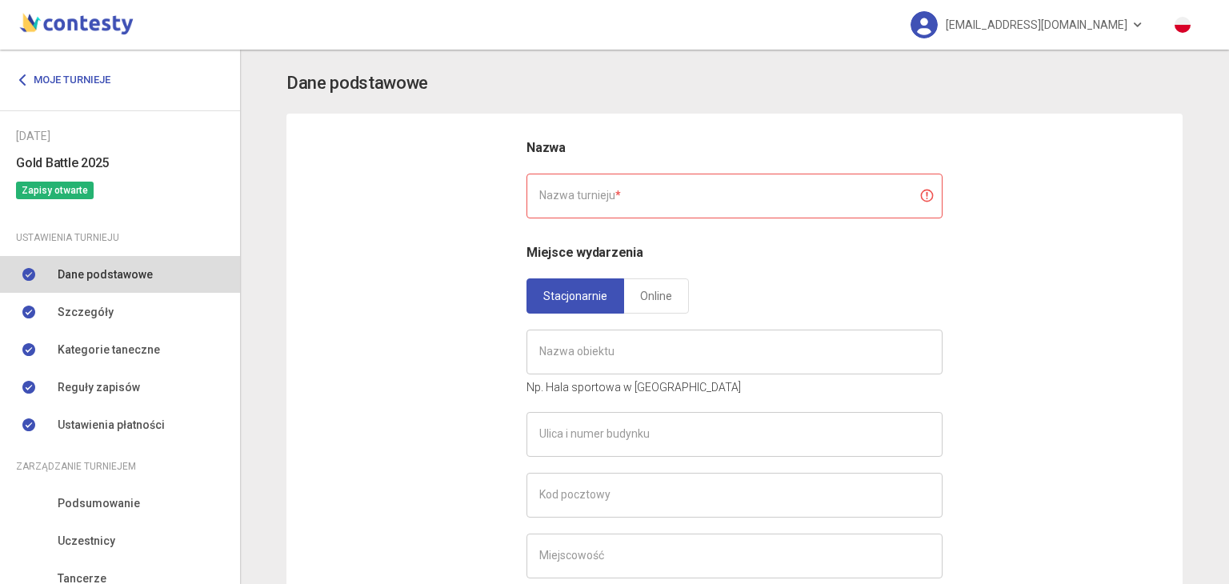
type input "**********"
type input "*"
type input "**********"
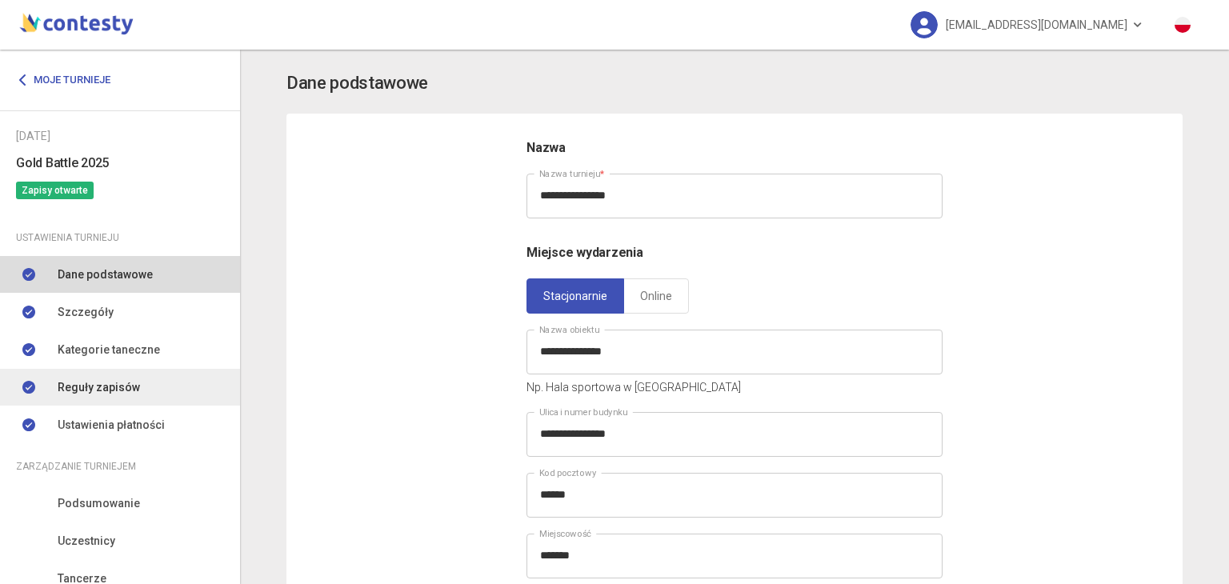
scroll to position [136, 0]
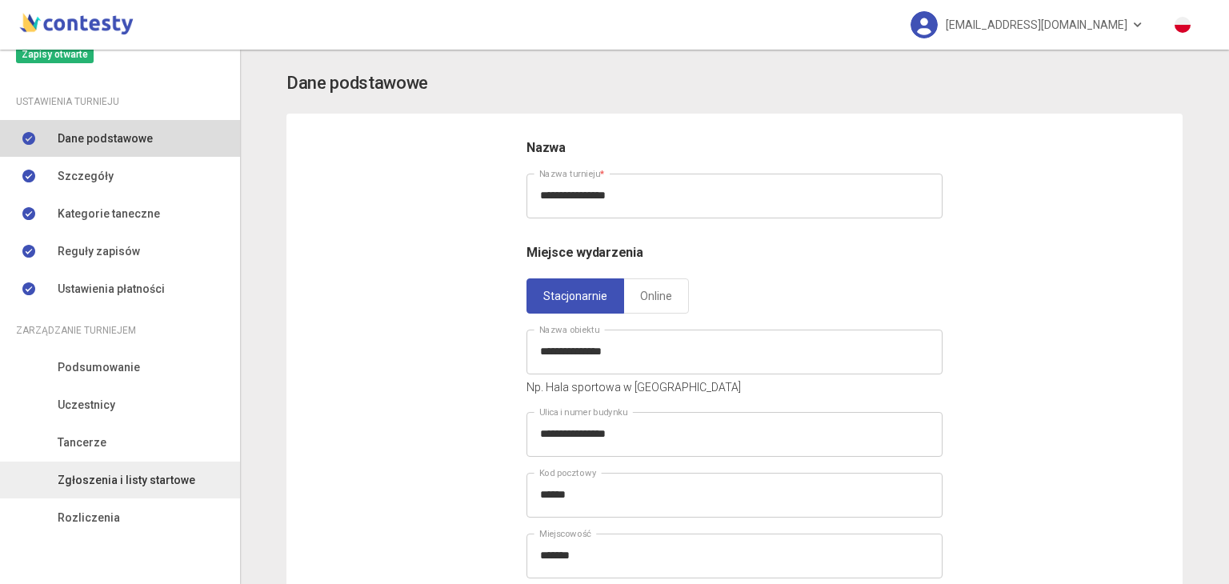
click at [110, 478] on span "Zgłoszenia i listy startowe" at bounding box center [127, 480] width 138 height 18
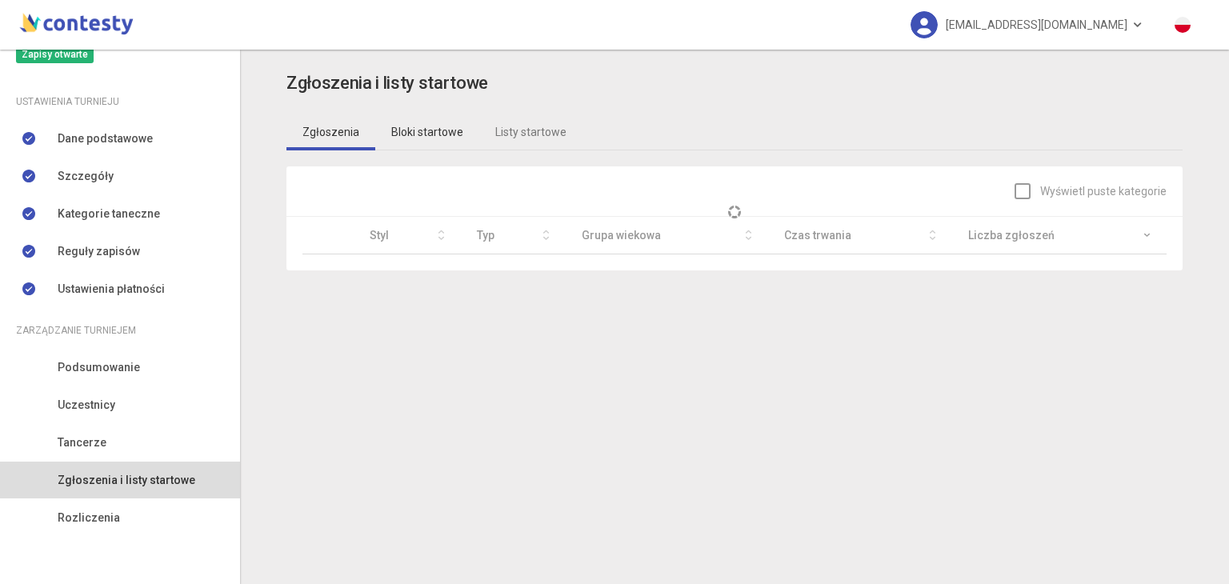
click at [428, 132] on link "Bloki startowe" at bounding box center [427, 132] width 104 height 37
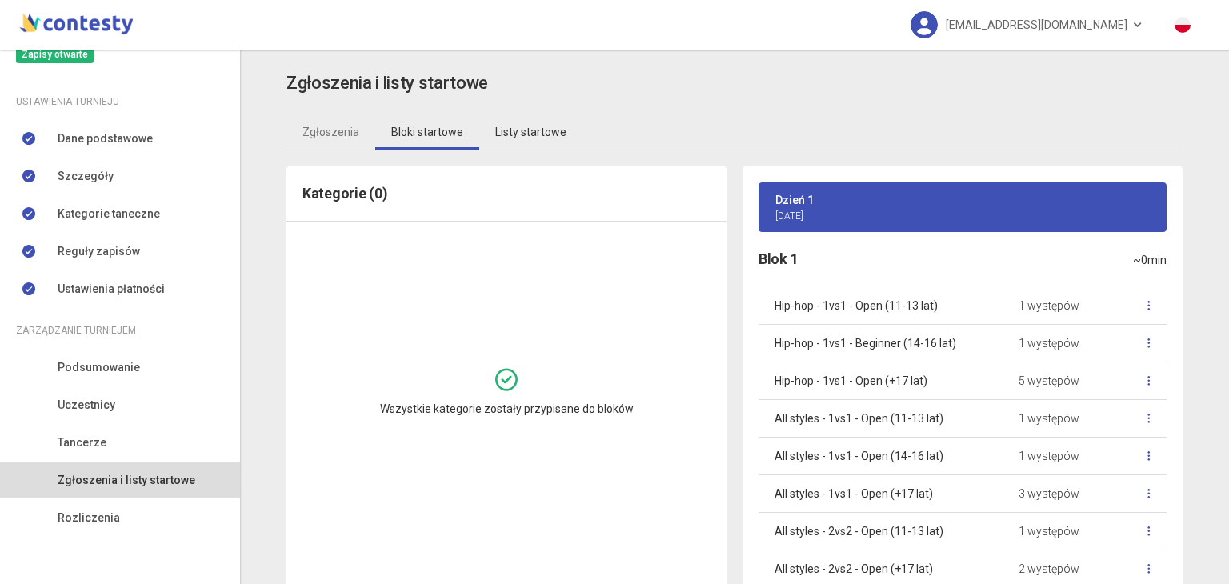
click at [498, 138] on link "Listy startowe" at bounding box center [530, 132] width 103 height 37
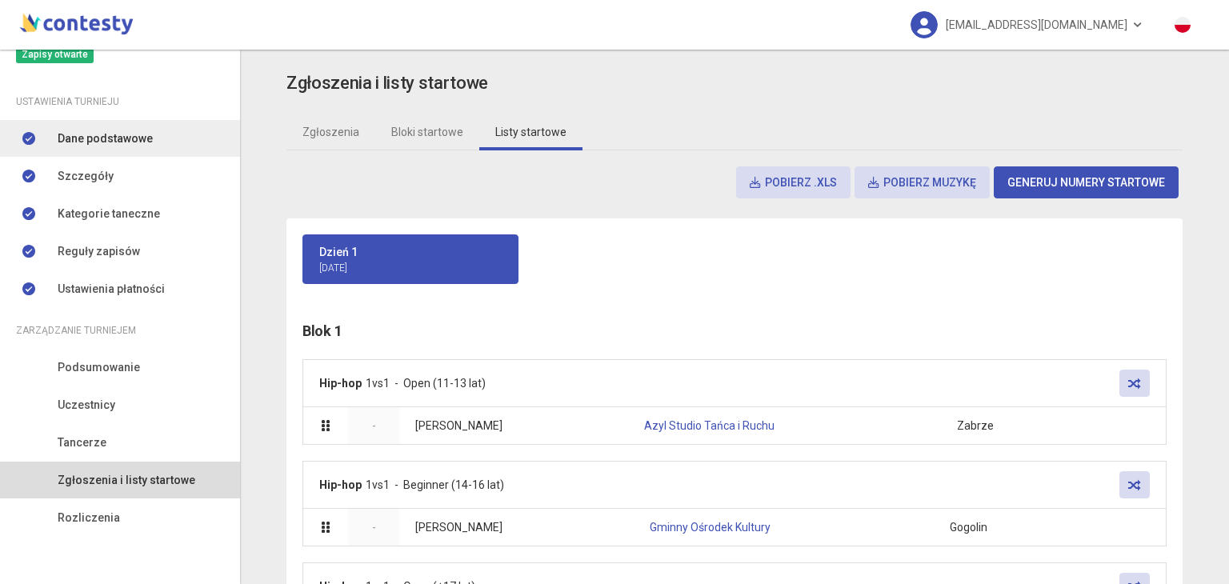
click at [138, 130] on span "Dane podstawowe" at bounding box center [105, 139] width 95 height 18
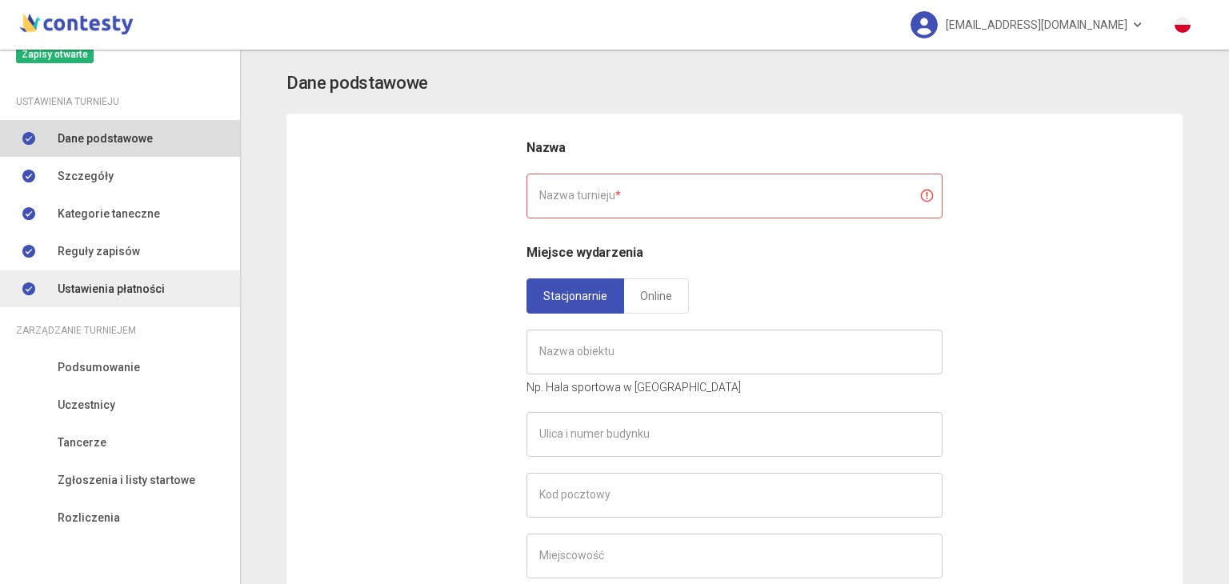
type input "**********"
type input "******"
type input "*******"
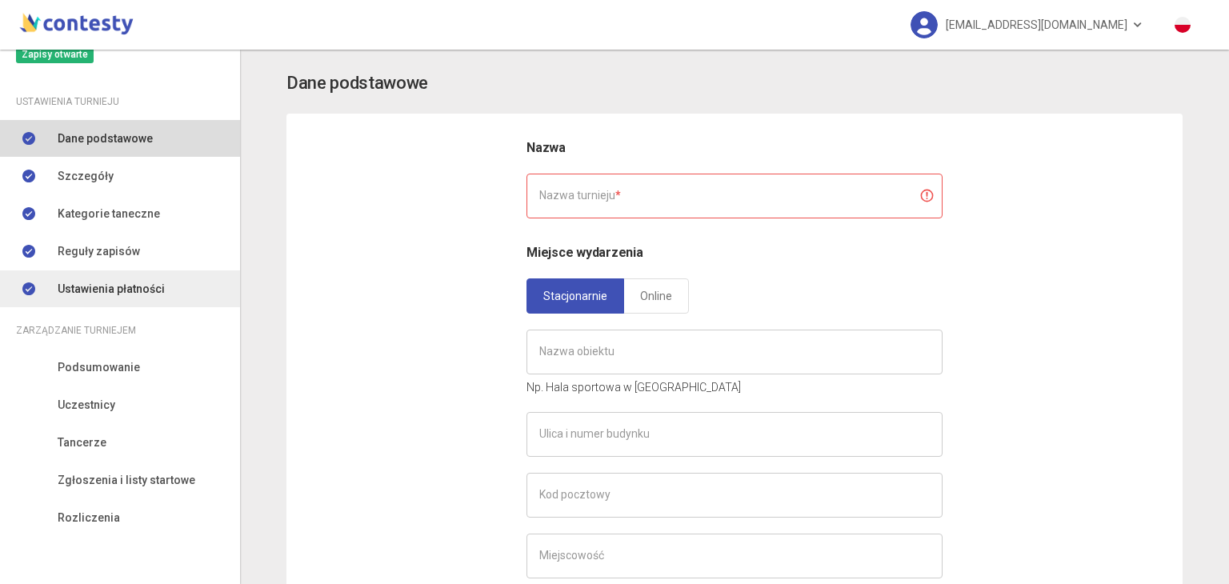
type input "**********"
type input "*"
type input "**********"
click at [134, 288] on span "Ustawienia płatności" at bounding box center [111, 289] width 107 height 18
